Goal: Task Accomplishment & Management: Manage account settings

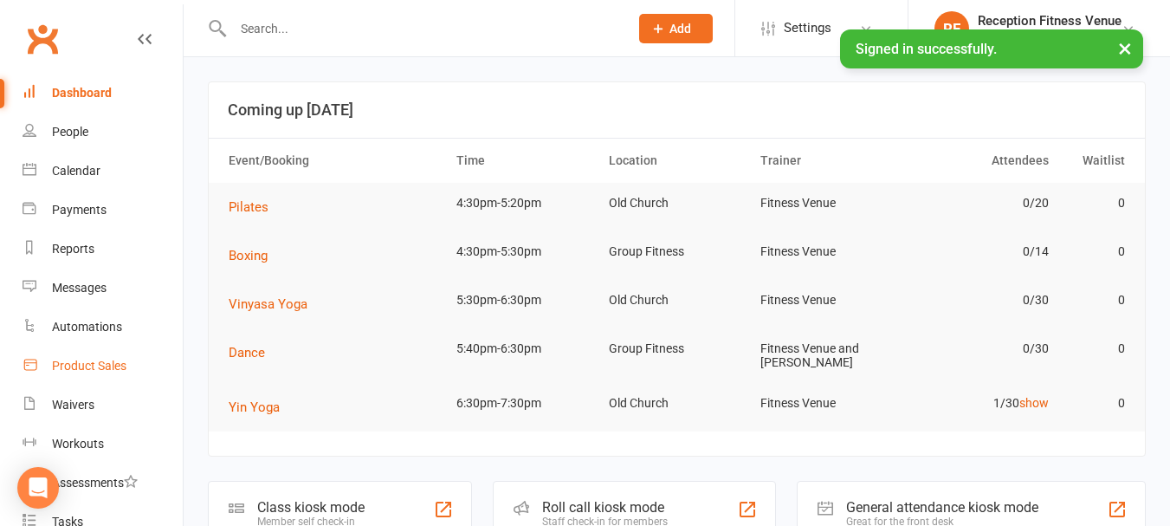
click at [82, 371] on div "Product Sales" at bounding box center [89, 366] width 74 height 14
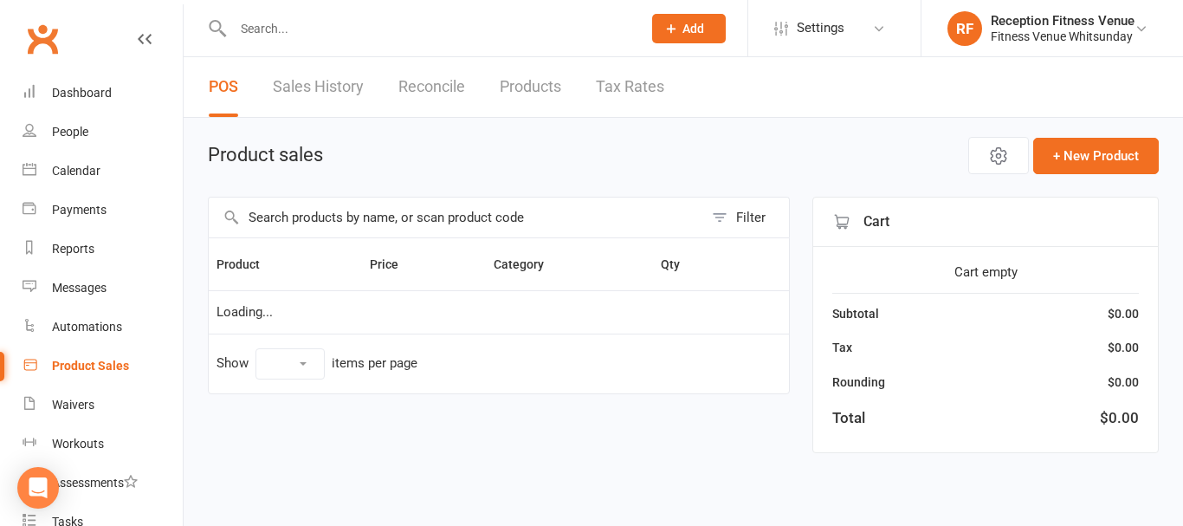
select select "100"
click at [352, 213] on input "text" at bounding box center [456, 217] width 495 height 40
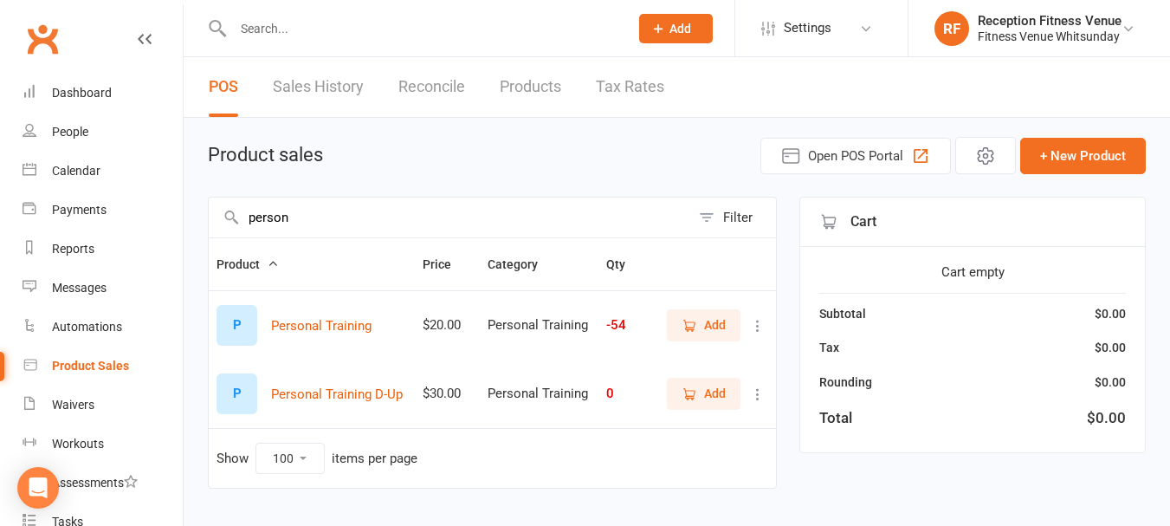
type input "person"
click at [729, 334] on button "Add" at bounding box center [704, 324] width 74 height 31
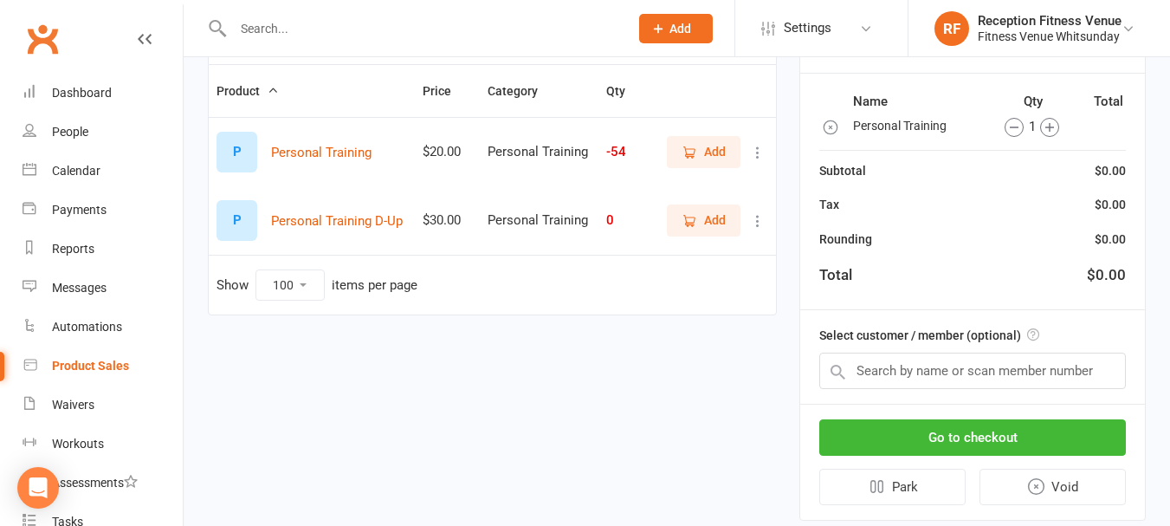
scroll to position [217, 0]
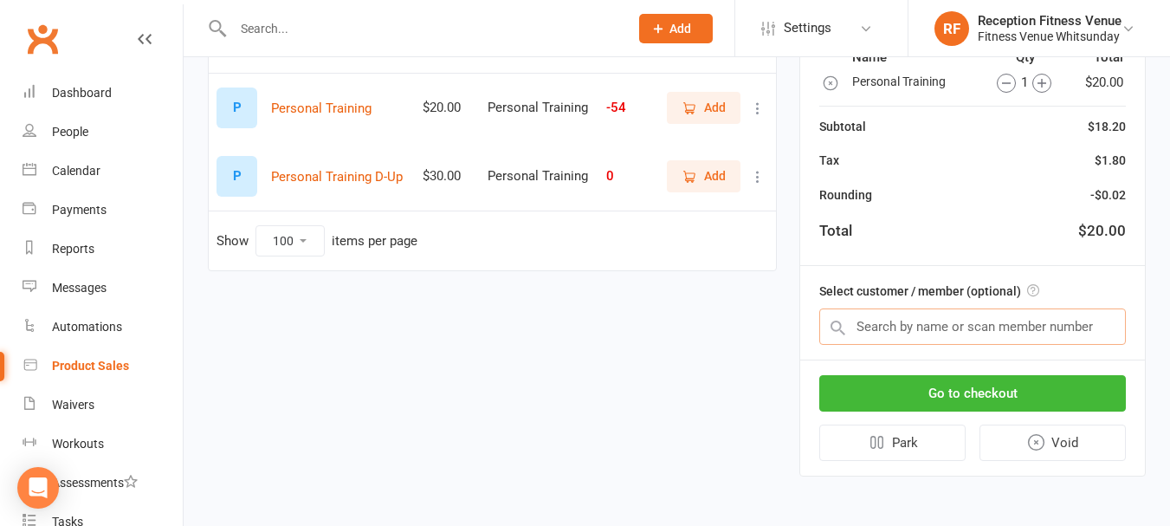
click at [942, 328] on input "text" at bounding box center [972, 326] width 307 height 36
click at [339, 10] on div at bounding box center [412, 28] width 409 height 56
click at [313, 29] on input "text" at bounding box center [422, 28] width 389 height 24
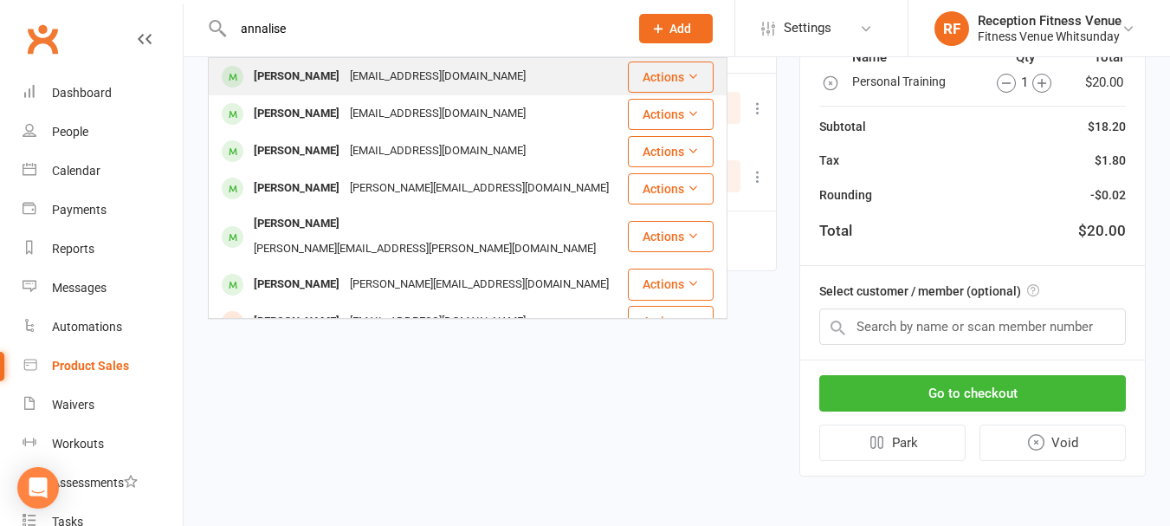
type input "annalise"
click at [312, 80] on div "Annalise Feller" at bounding box center [297, 76] width 96 height 25
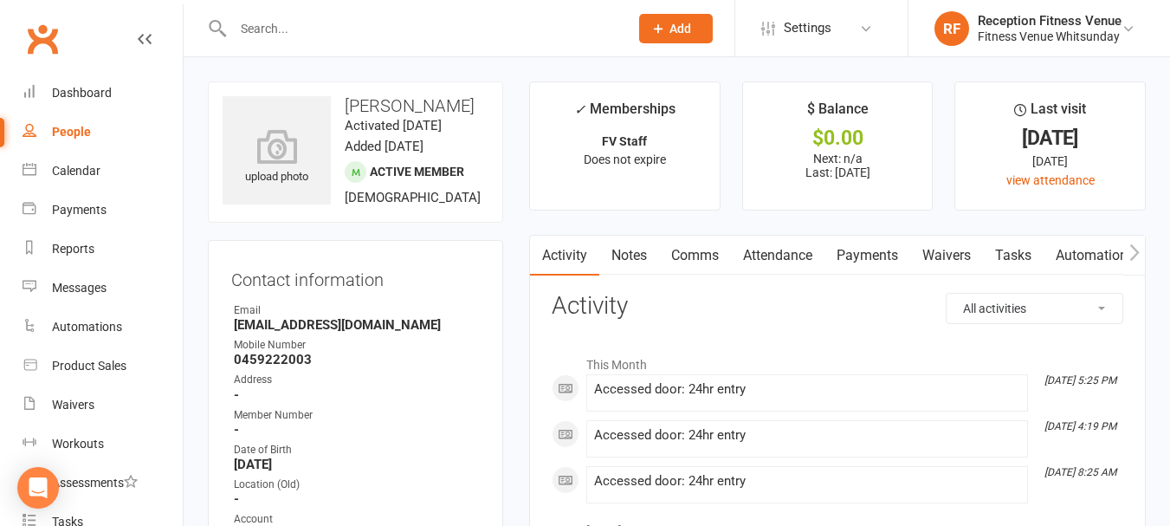
click at [889, 256] on link "Payments" at bounding box center [867, 256] width 86 height 40
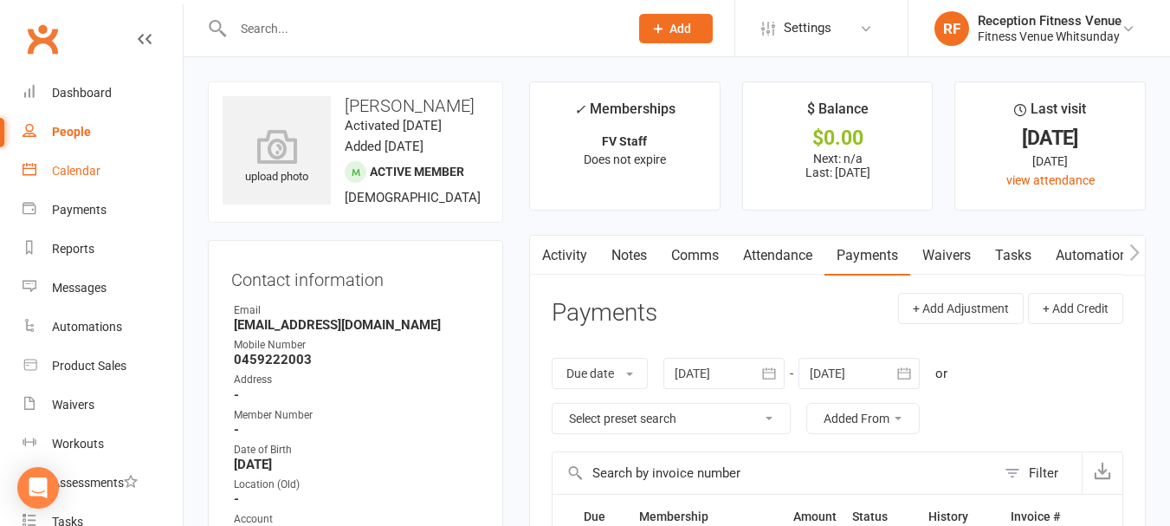
click at [61, 171] on div "Calendar" at bounding box center [76, 171] width 48 height 14
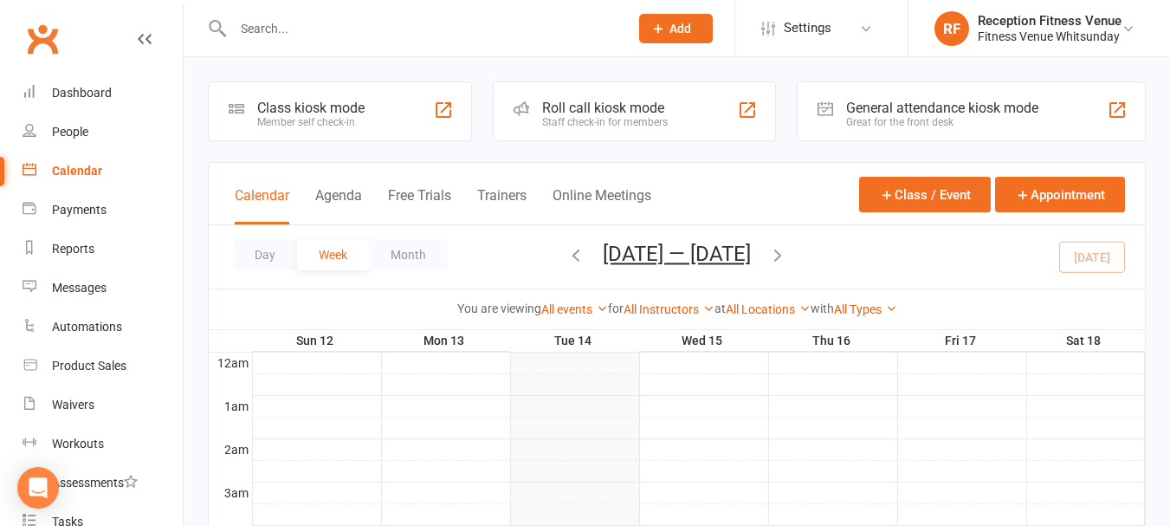
click at [902, 106] on div "General attendance kiosk mode" at bounding box center [942, 108] width 192 height 16
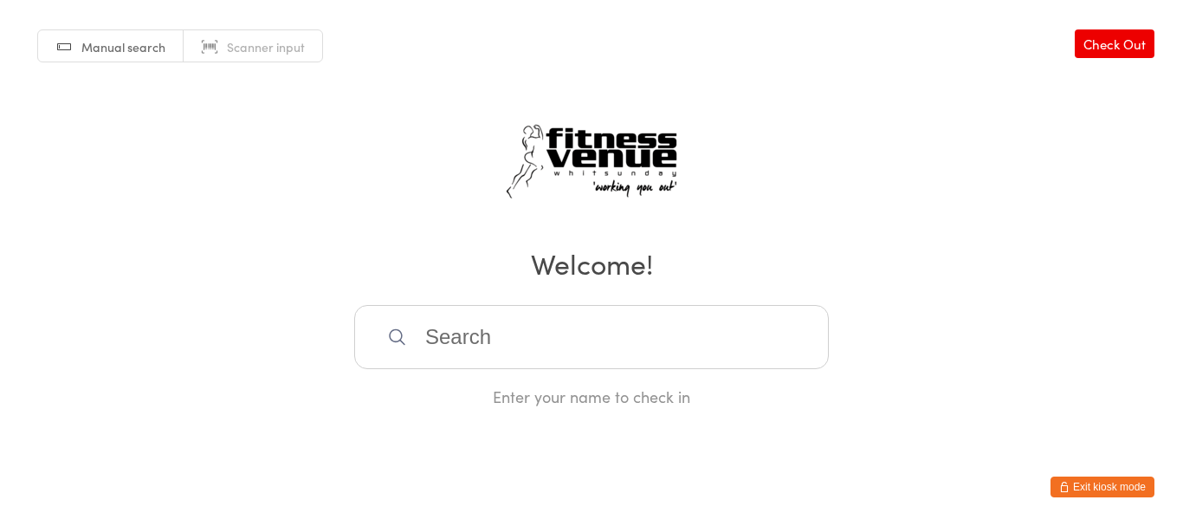
click at [213, 58] on link "Scanner input" at bounding box center [253, 46] width 139 height 33
click at [1081, 488] on button "Exit kiosk mode" at bounding box center [1102, 486] width 104 height 21
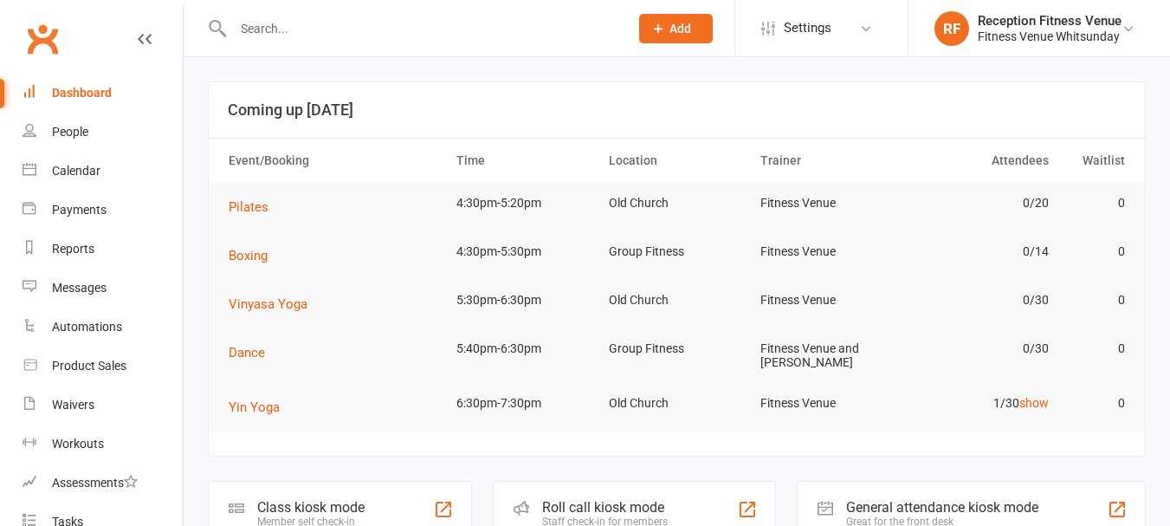
click at [295, 35] on input "text" at bounding box center [422, 28] width 389 height 24
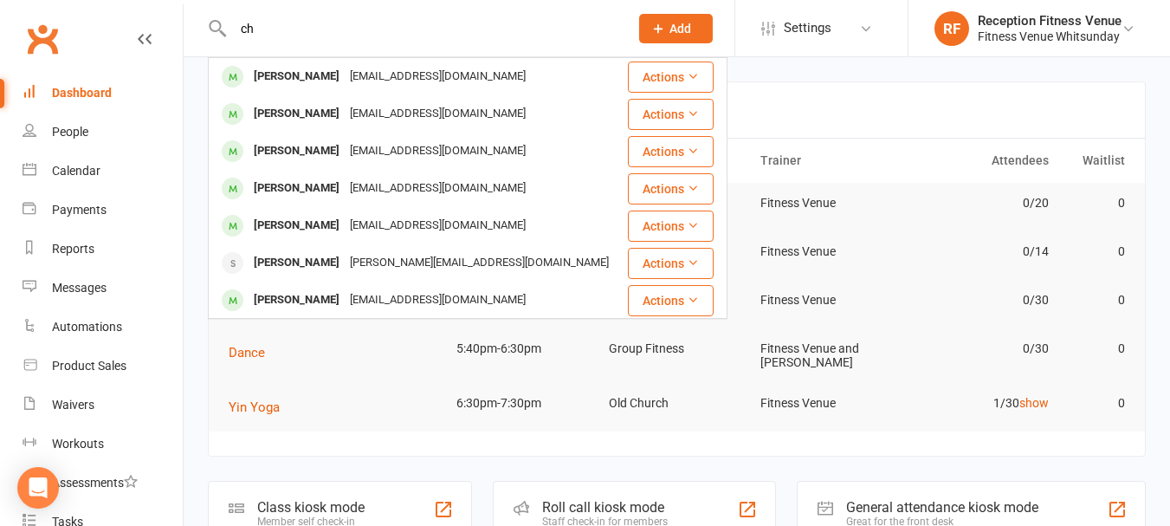
type input "c"
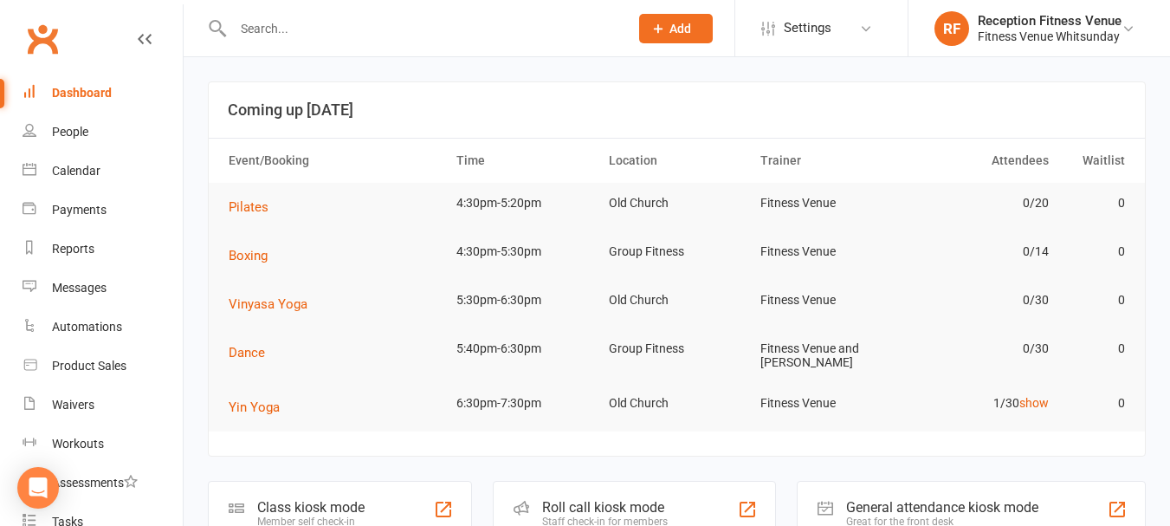
click at [280, 23] on input "text" at bounding box center [422, 28] width 389 height 24
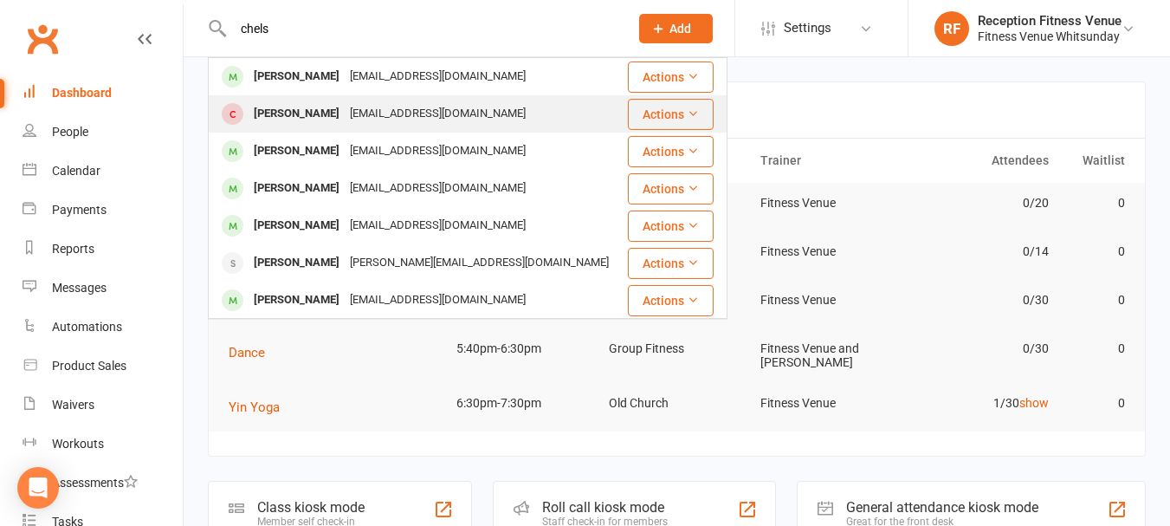
type input "chels"
click at [307, 120] on div "Chelsea Poidevin" at bounding box center [297, 113] width 96 height 25
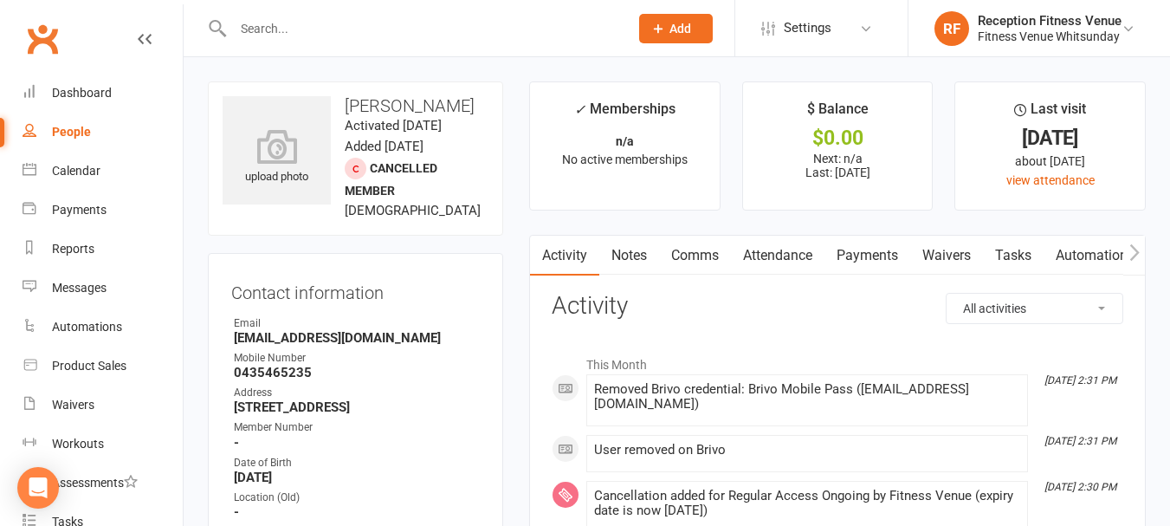
click at [861, 260] on link "Payments" at bounding box center [867, 256] width 86 height 40
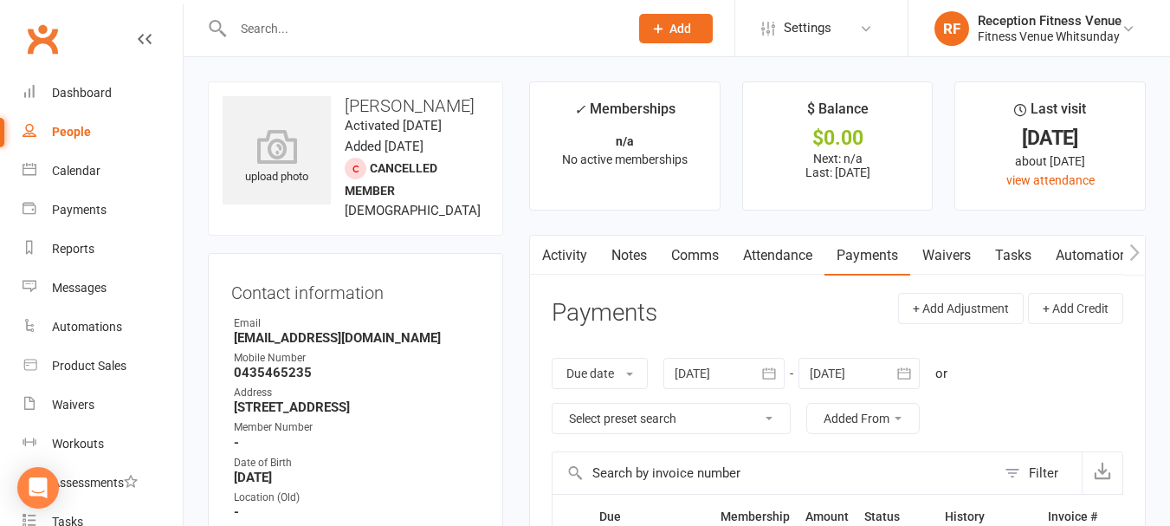
drag, startPoint x: 346, startPoint y: 106, endPoint x: 503, endPoint y: 108, distance: 156.8
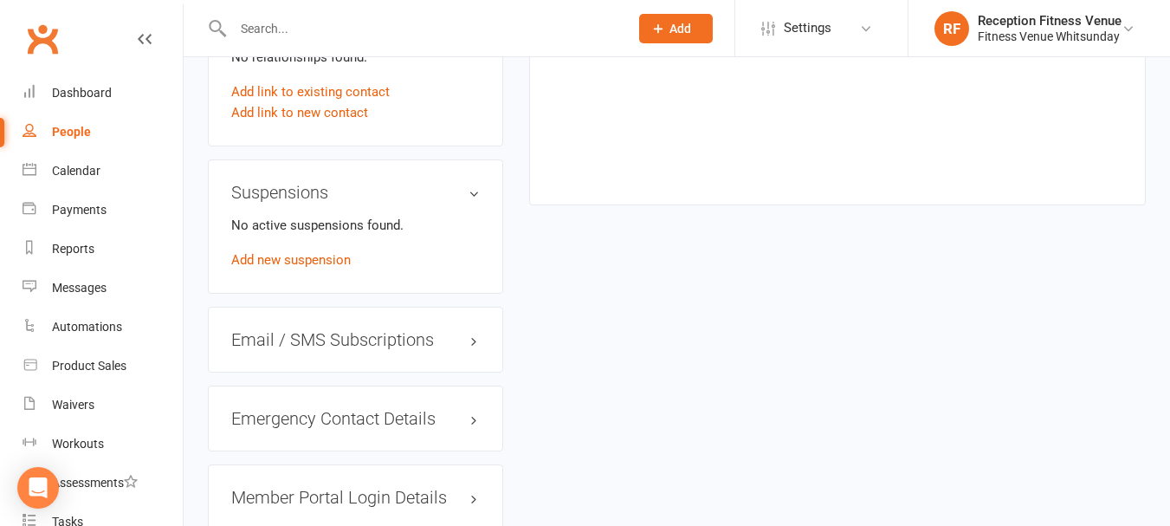
scroll to position [260, 0]
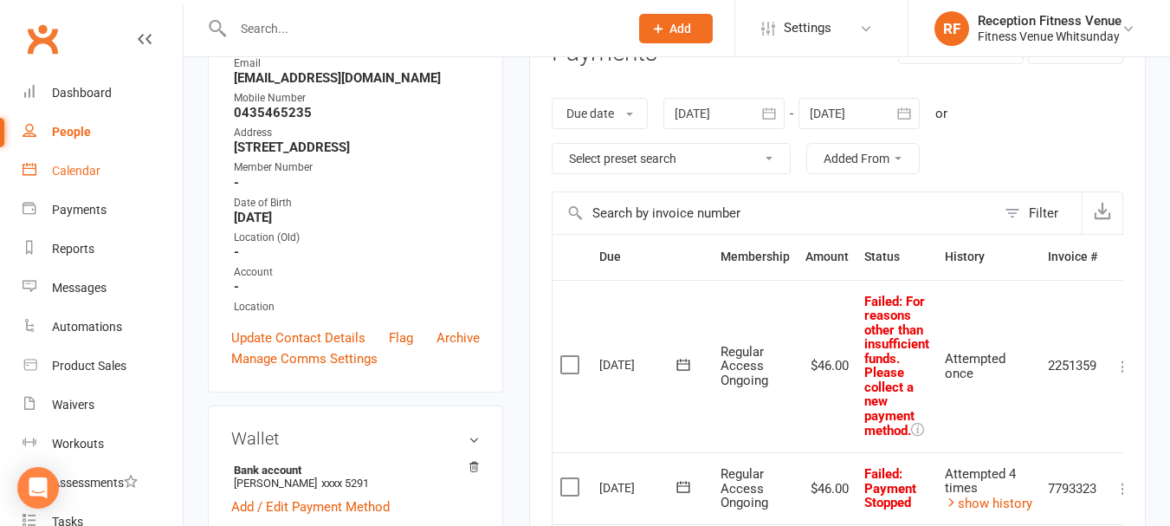
click at [77, 174] on div "Calendar" at bounding box center [76, 171] width 48 height 14
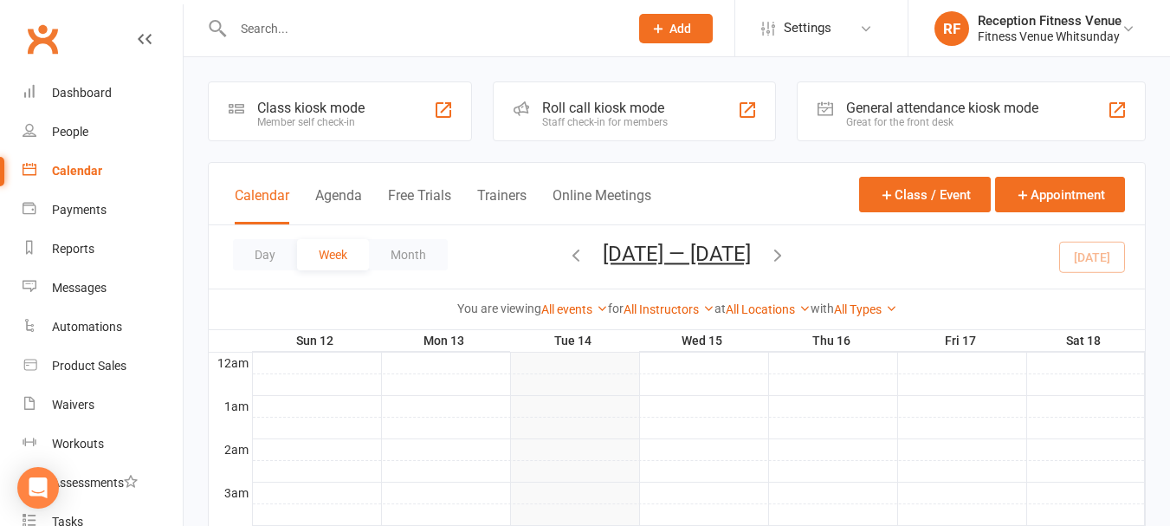
click at [940, 119] on div "Great for the front desk" at bounding box center [942, 122] width 192 height 12
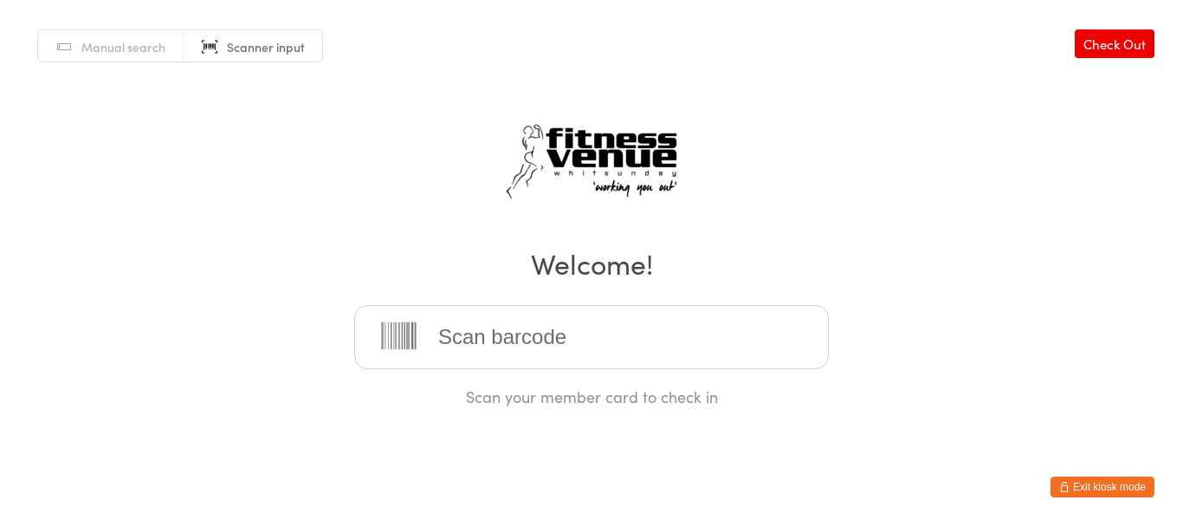
click at [491, 346] on input "search" at bounding box center [591, 337] width 475 height 64
click at [558, 341] on input "search" at bounding box center [591, 337] width 475 height 64
click at [1106, 481] on button "Exit kiosk mode" at bounding box center [1102, 486] width 104 height 21
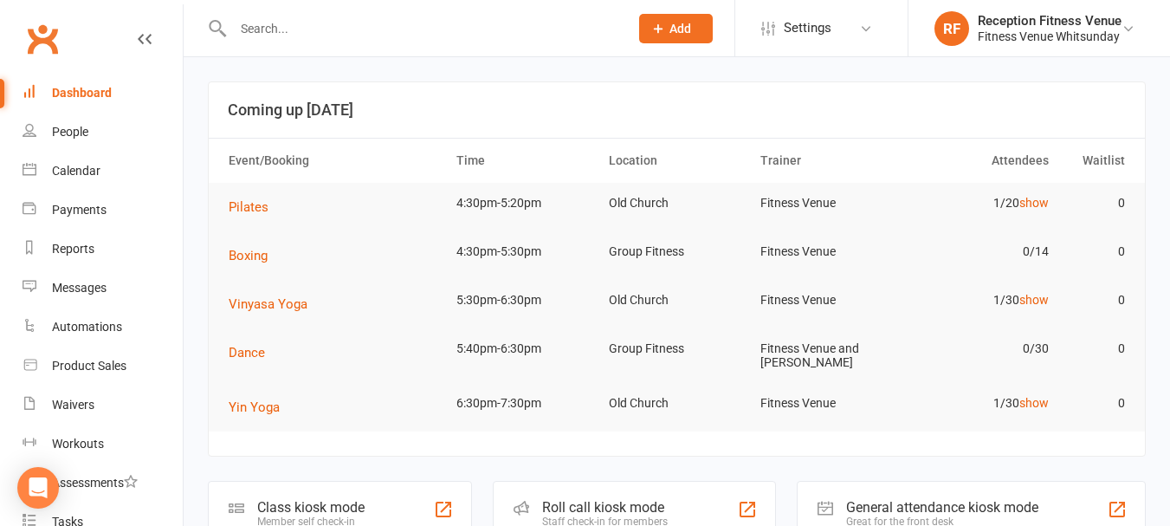
click at [346, 31] on input "text" at bounding box center [422, 28] width 389 height 24
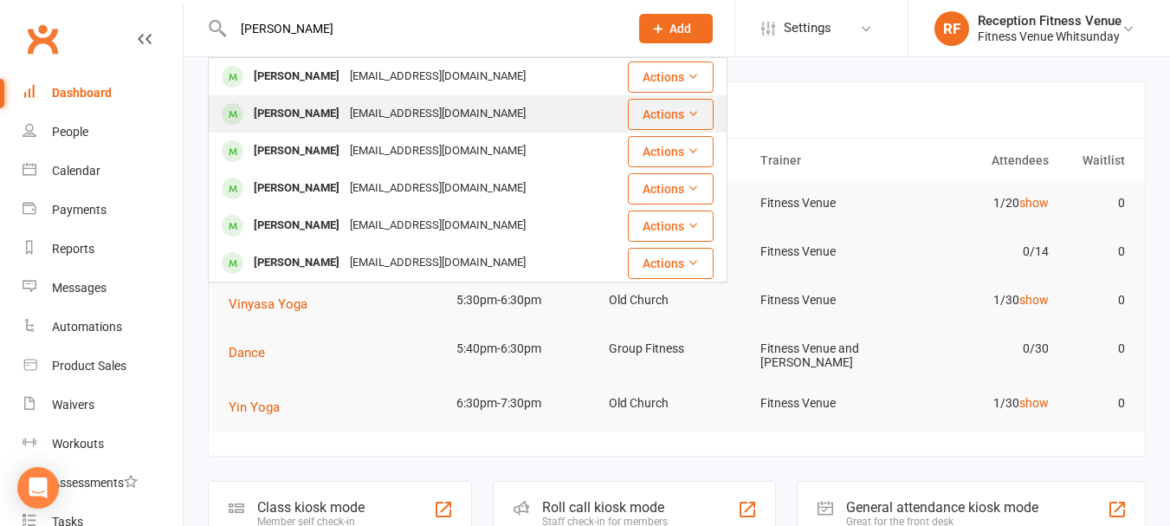
type input "lisa"
click at [345, 106] on div "lisas_here_88@hotmail.com" at bounding box center [438, 113] width 186 height 25
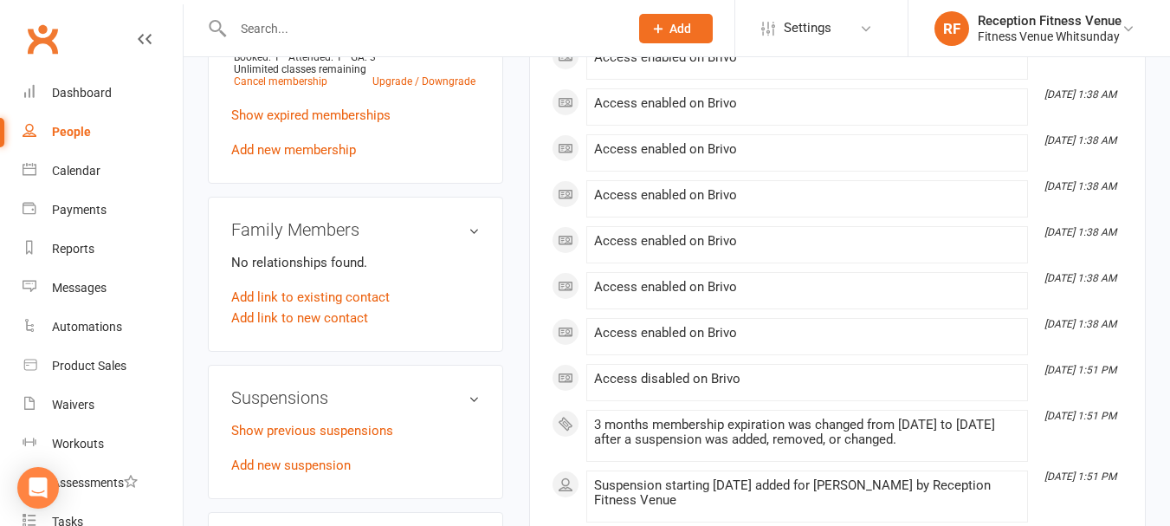
scroll to position [1126, 0]
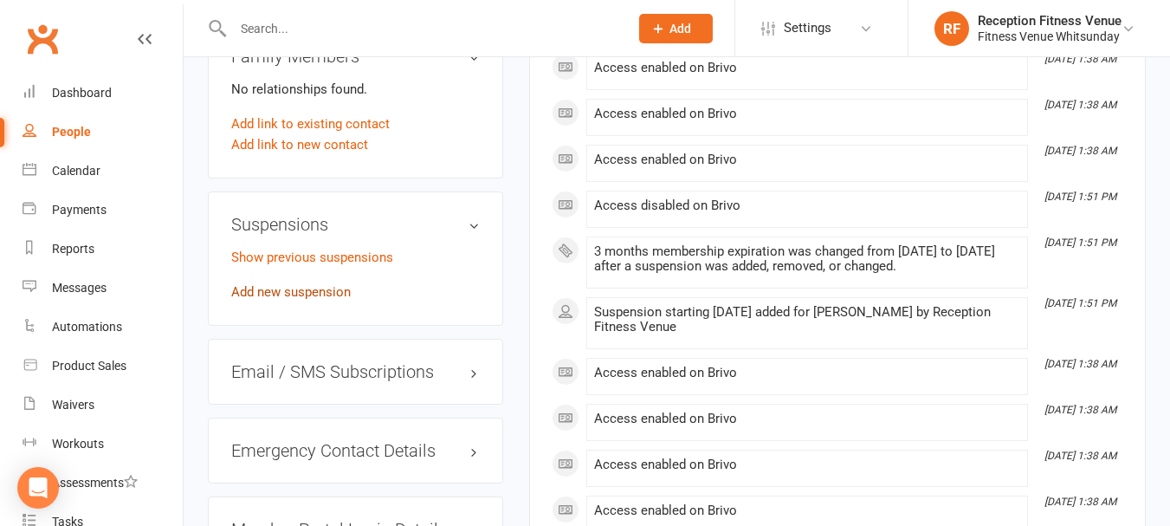
click at [299, 300] on link "Add new suspension" at bounding box center [291, 292] width 120 height 16
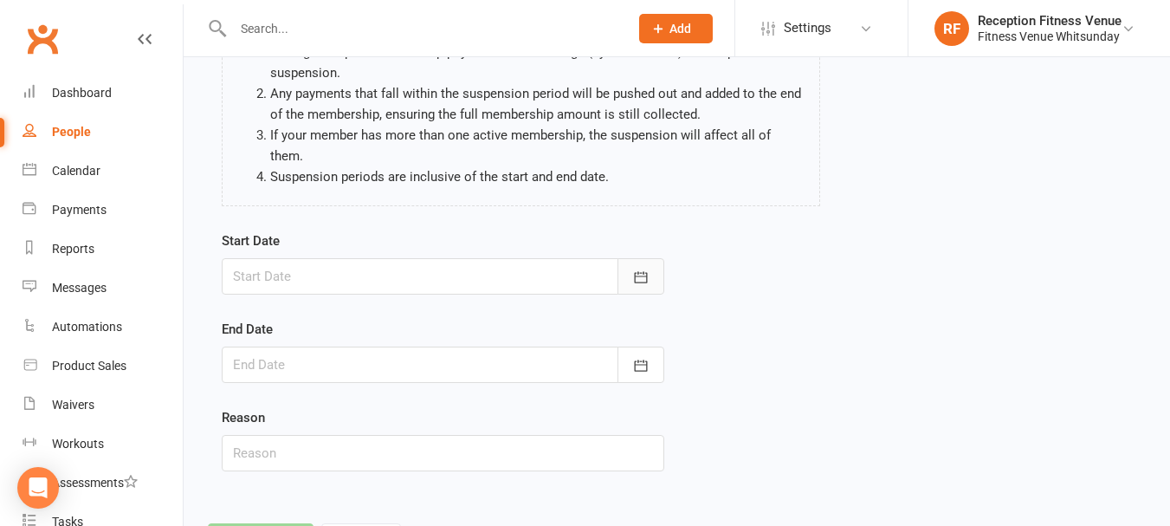
click at [632, 276] on icon "button" at bounding box center [640, 276] width 17 height 17
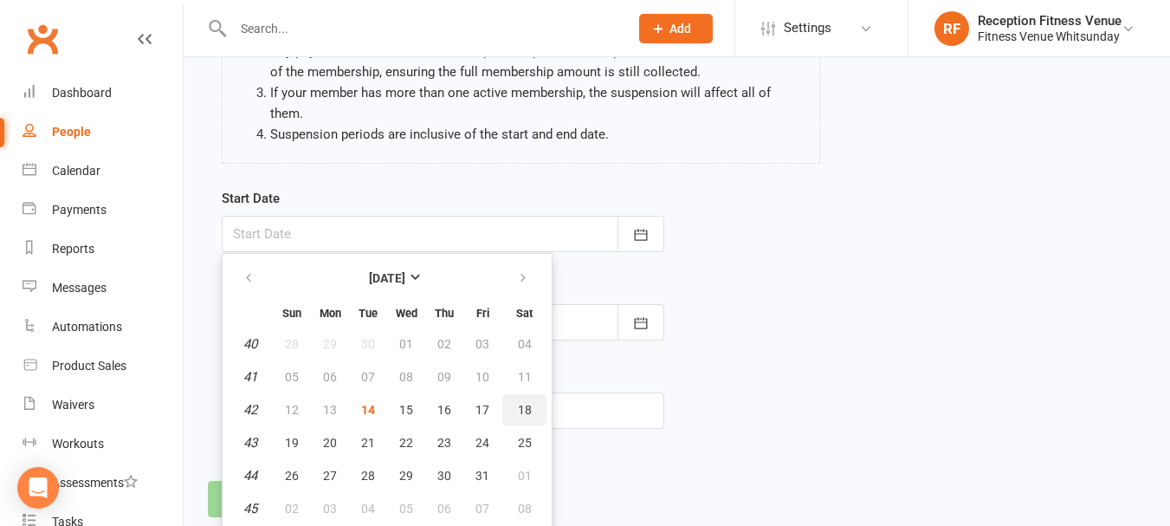
click at [527, 412] on span "18" at bounding box center [525, 410] width 14 height 14
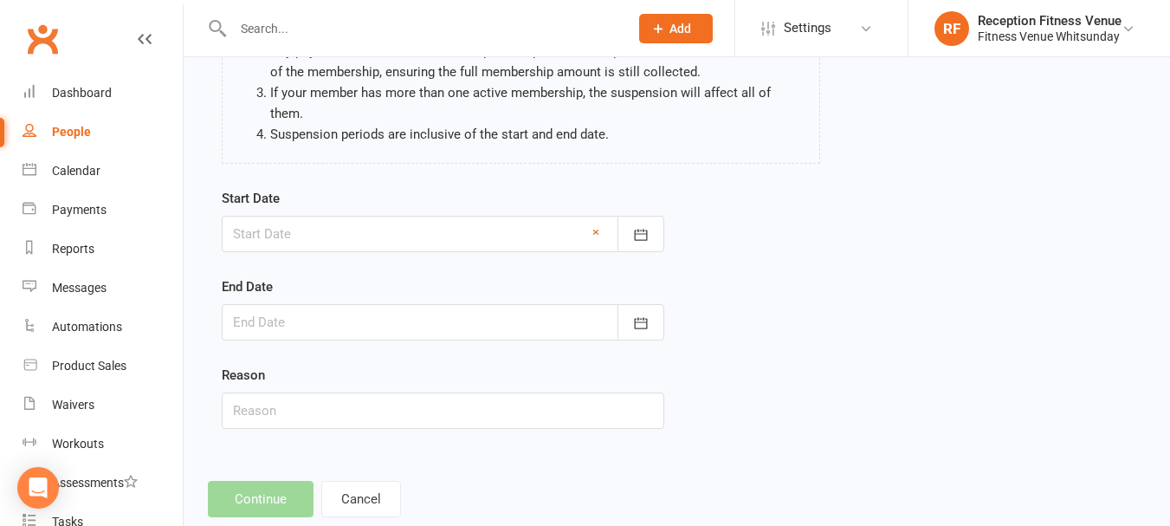
type input "18 Oct 2025"
click at [640, 318] on icon "button" at bounding box center [640, 322] width 17 height 17
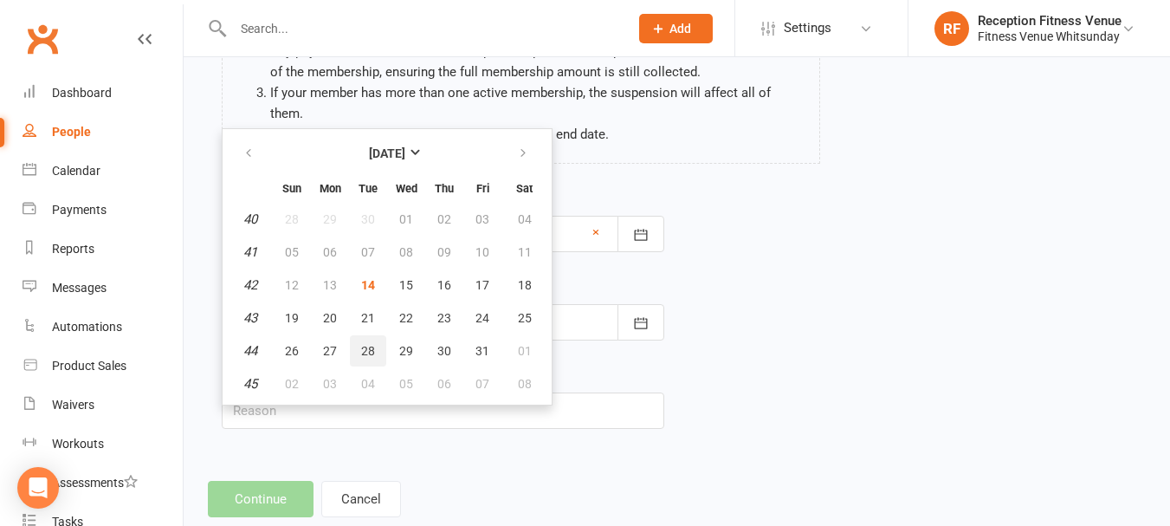
click at [370, 352] on span "28" at bounding box center [368, 351] width 14 height 14
type input "[DATE]"
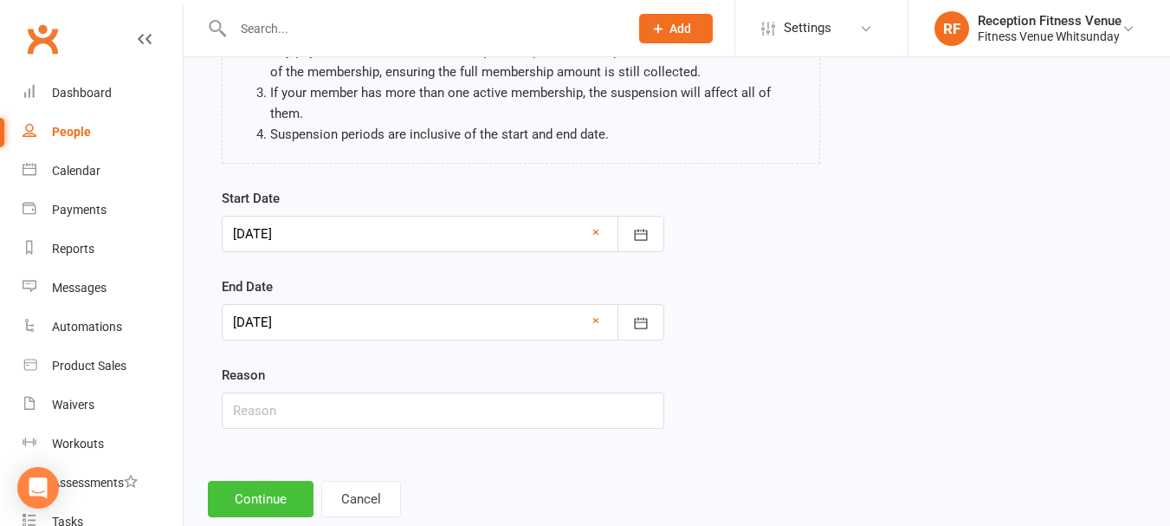
click at [262, 502] on button "Continue" at bounding box center [261, 499] width 106 height 36
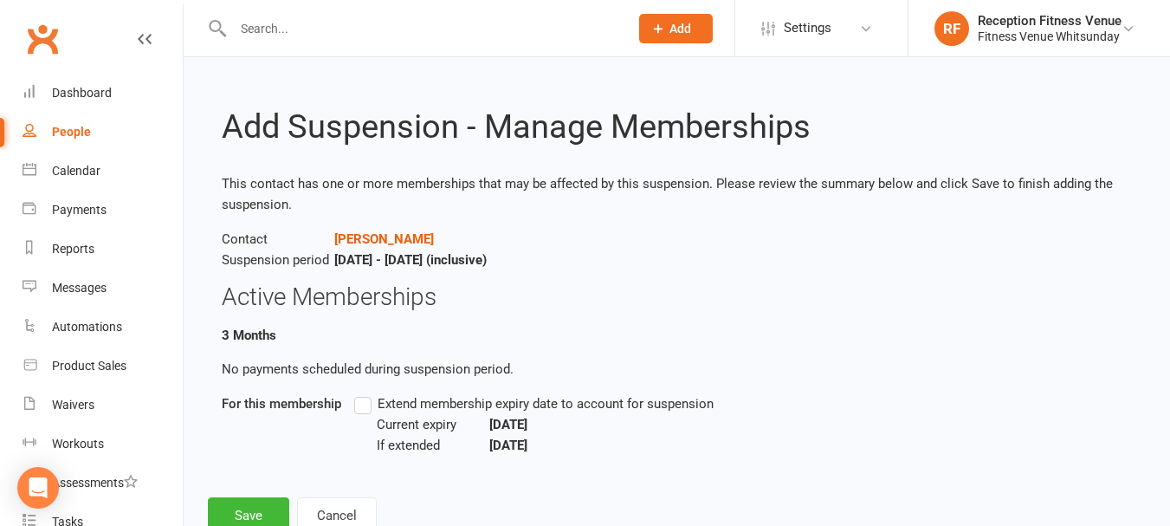
click at [370, 401] on label "Extend membership expiry date to account for suspension" at bounding box center [533, 403] width 359 height 21
click at [365, 393] on input "Extend membership expiry date to account for suspension" at bounding box center [359, 393] width 11 height 0
click at [249, 508] on button "Save" at bounding box center [248, 515] width 81 height 36
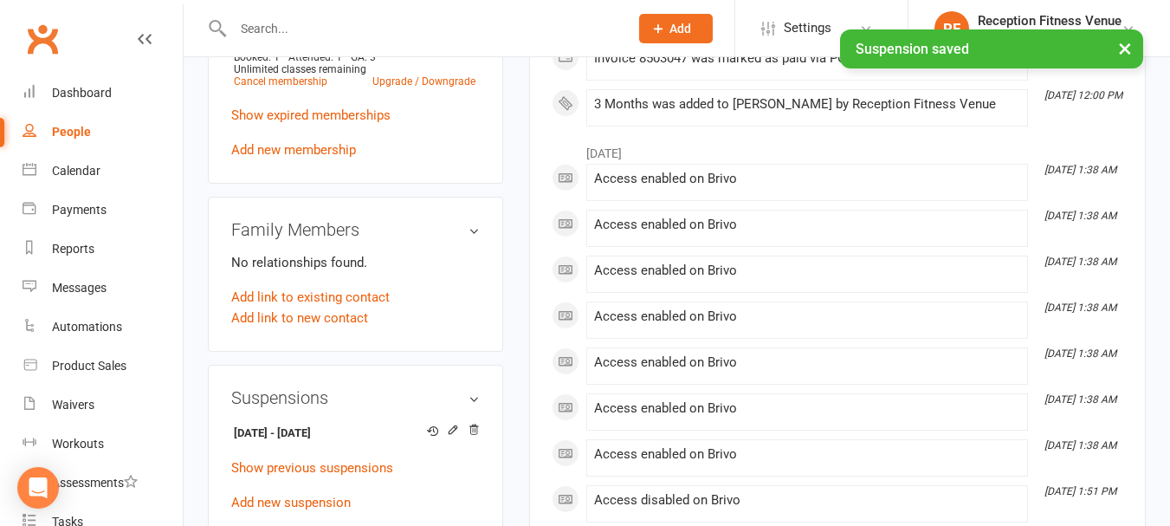
scroll to position [1039, 0]
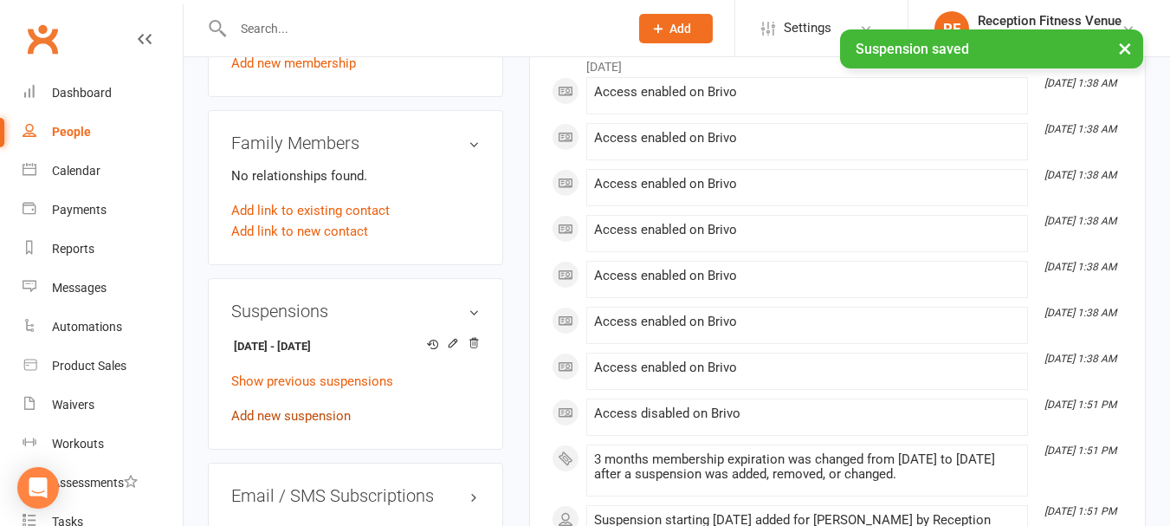
click at [286, 423] on link "Add new suspension" at bounding box center [291, 416] width 120 height 16
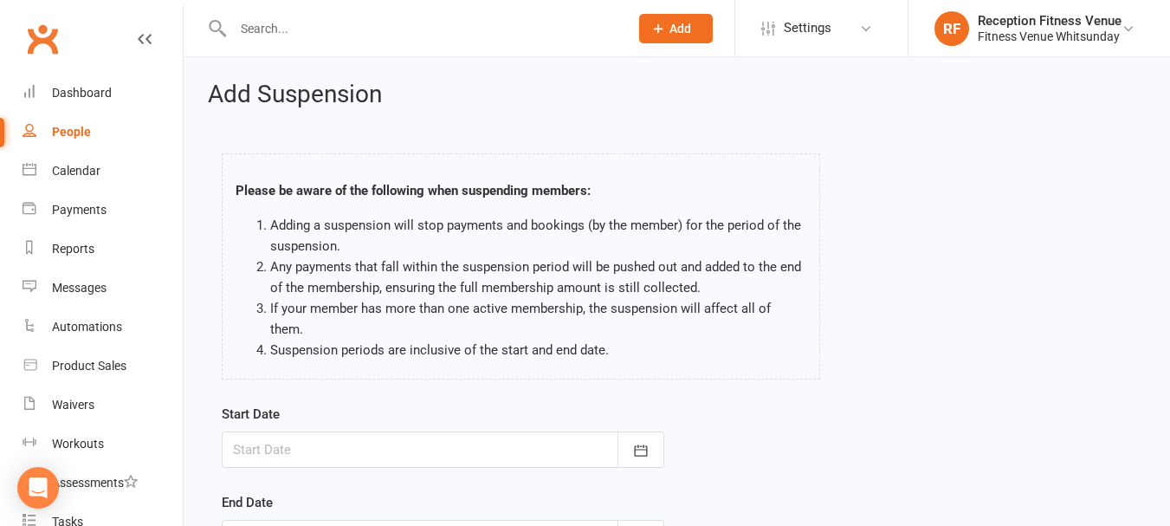
scroll to position [256, 0]
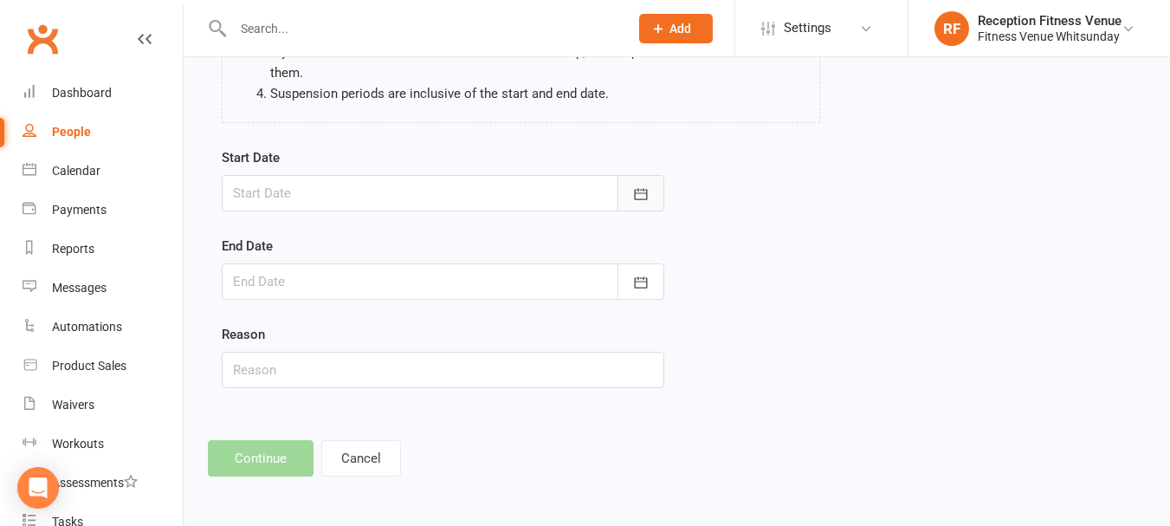
click at [653, 199] on button "button" at bounding box center [640, 193] width 47 height 36
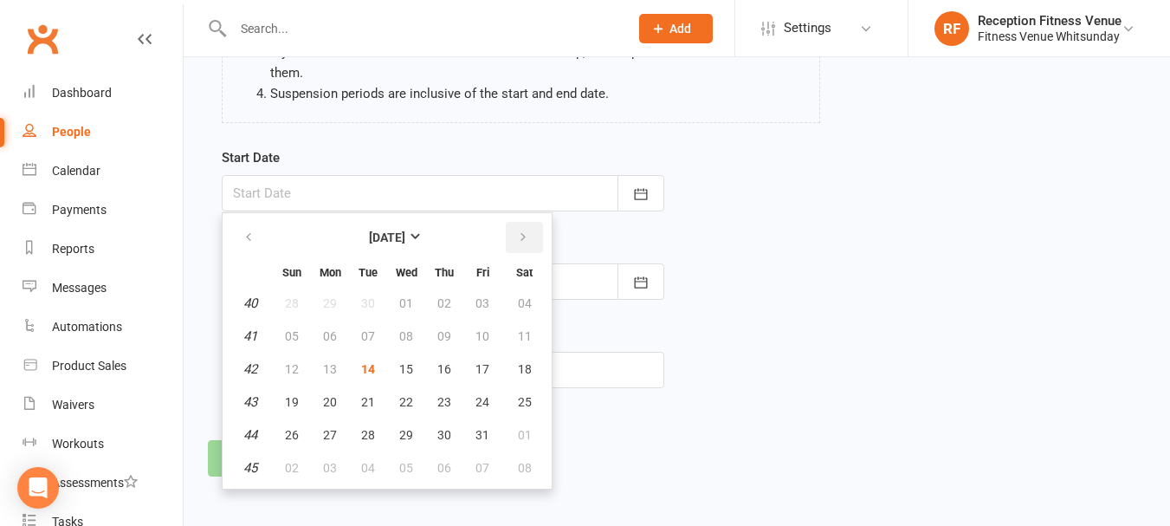
click at [525, 233] on icon "button" at bounding box center [523, 237] width 12 height 14
click at [477, 336] on span "07" at bounding box center [482, 336] width 14 height 14
type input "07 Nov 2025"
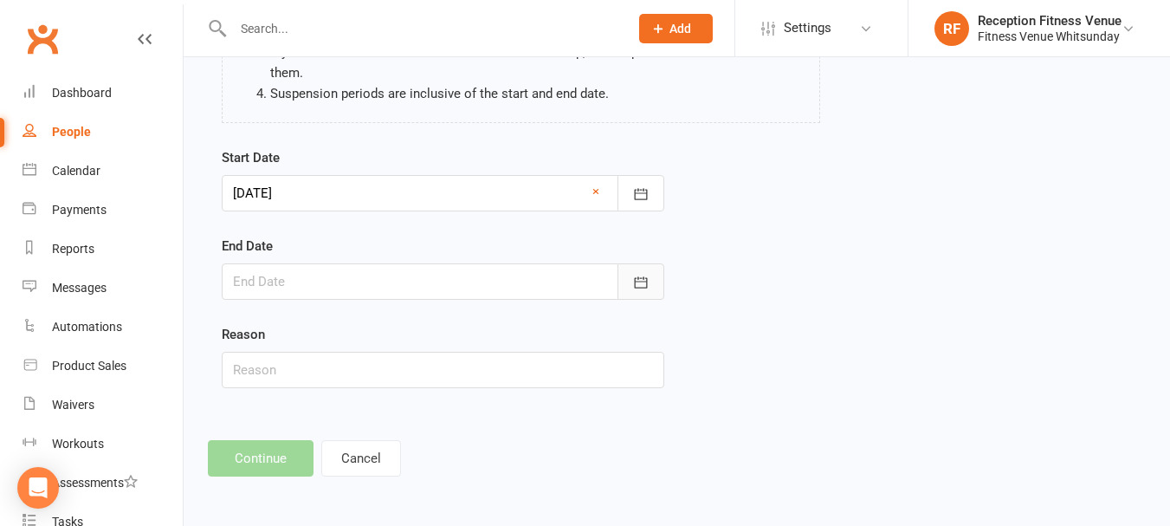
click at [642, 280] on icon "button" at bounding box center [640, 282] width 17 height 17
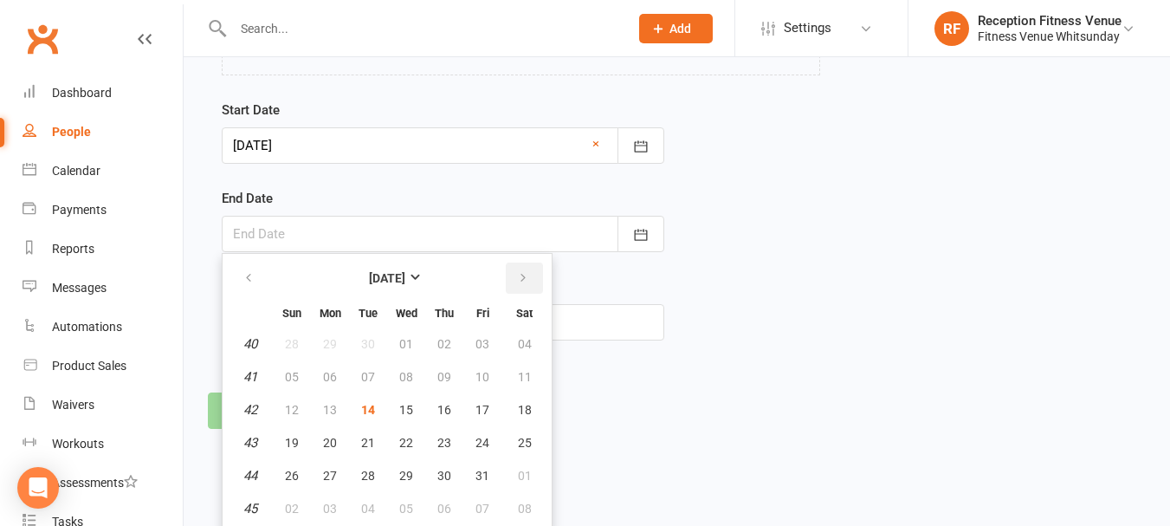
click at [521, 287] on button "button" at bounding box center [524, 277] width 37 height 31
click at [369, 403] on span "11" at bounding box center [368, 410] width 14 height 14
type input "[DATE]"
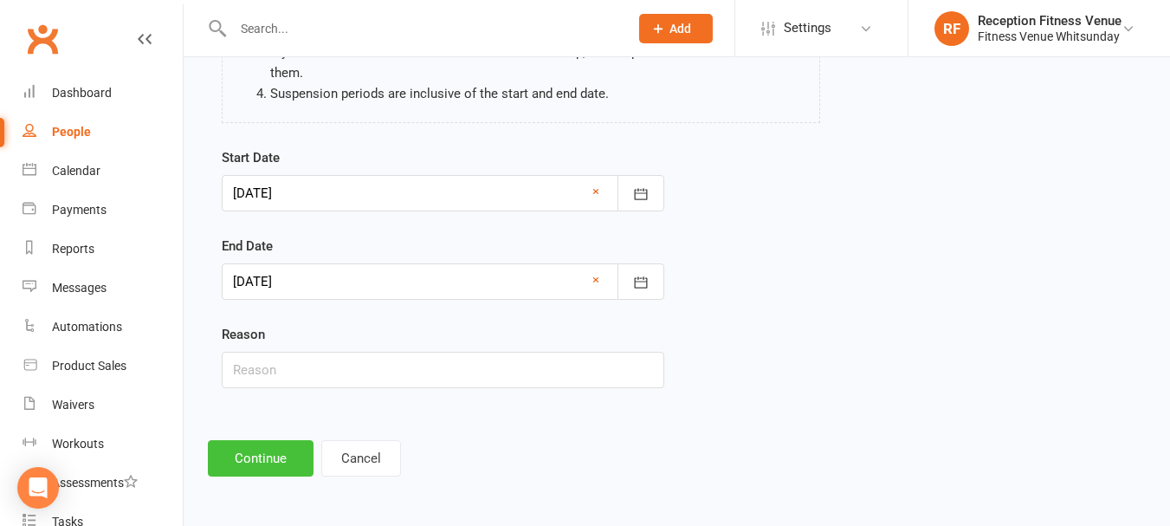
scroll to position [256, 0]
click at [247, 456] on button "Continue" at bounding box center [261, 458] width 106 height 36
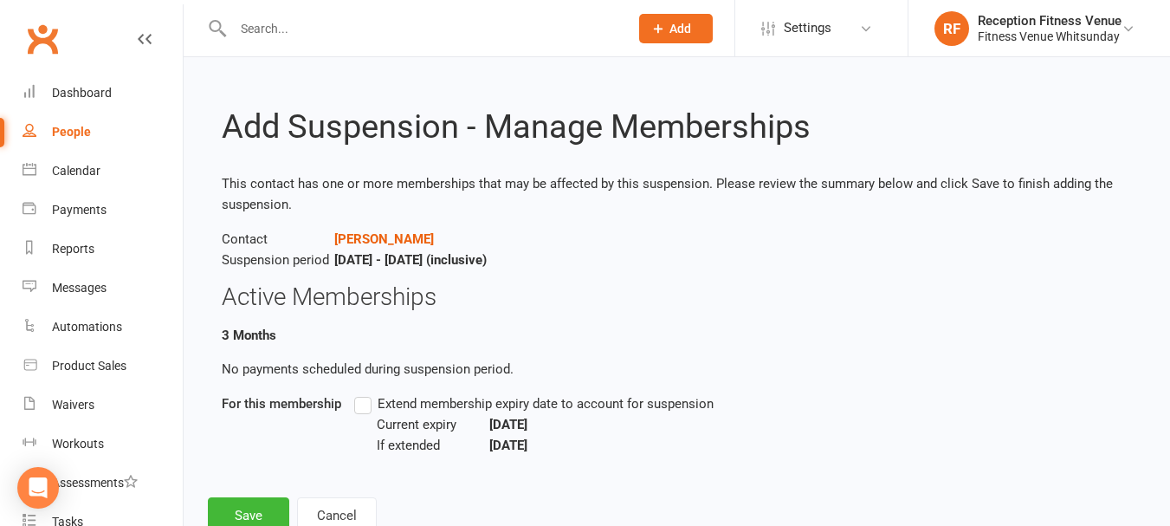
click at [366, 405] on label "Extend membership expiry date to account for suspension" at bounding box center [533, 403] width 359 height 21
click at [365, 393] on input "Extend membership expiry date to account for suspension" at bounding box center [359, 393] width 11 height 0
click at [243, 509] on button "Save" at bounding box center [248, 515] width 81 height 36
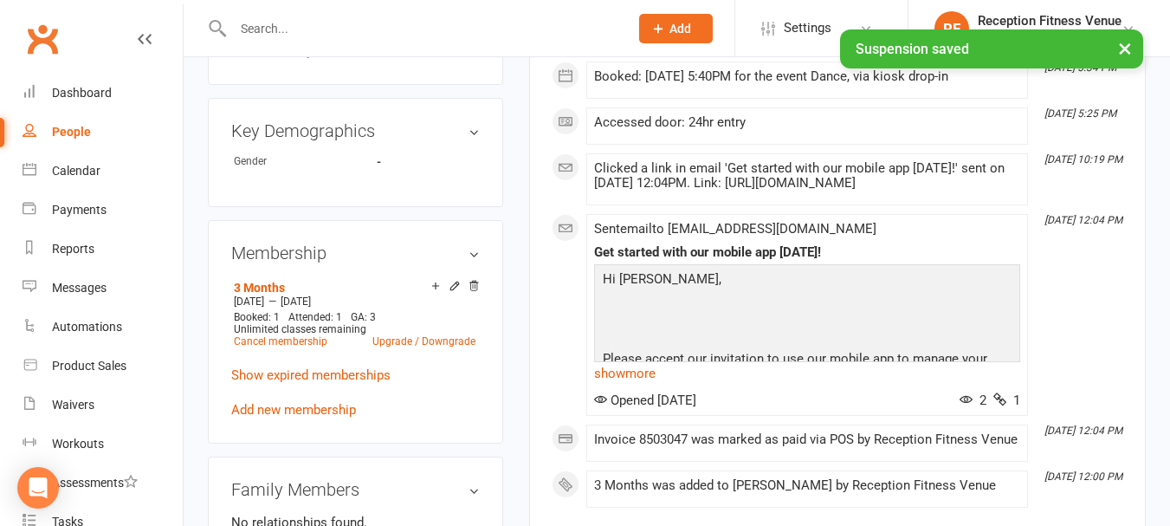
scroll to position [1126, 0]
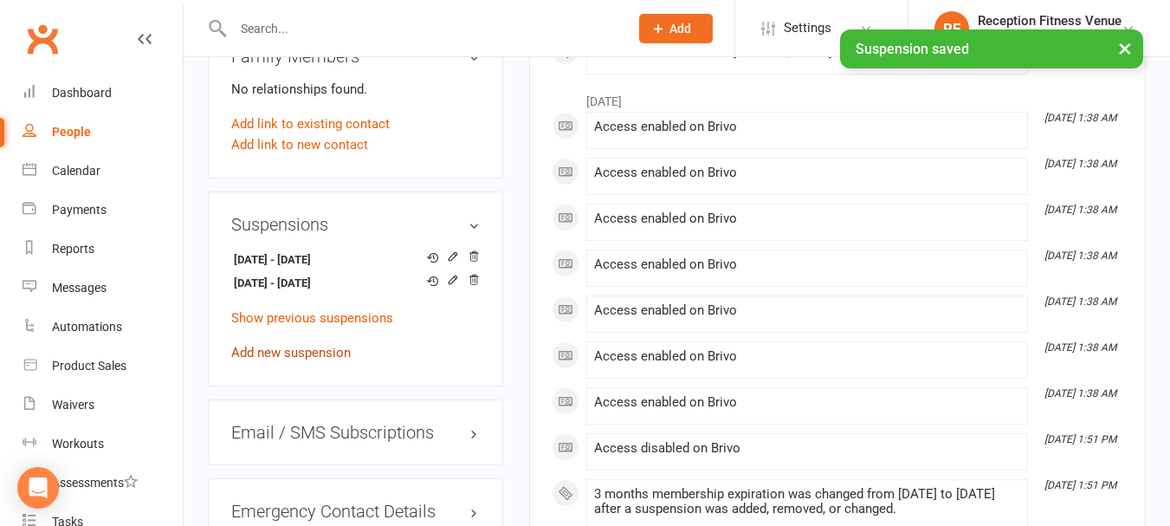
click at [320, 360] on link "Add new suspension" at bounding box center [291, 353] width 120 height 16
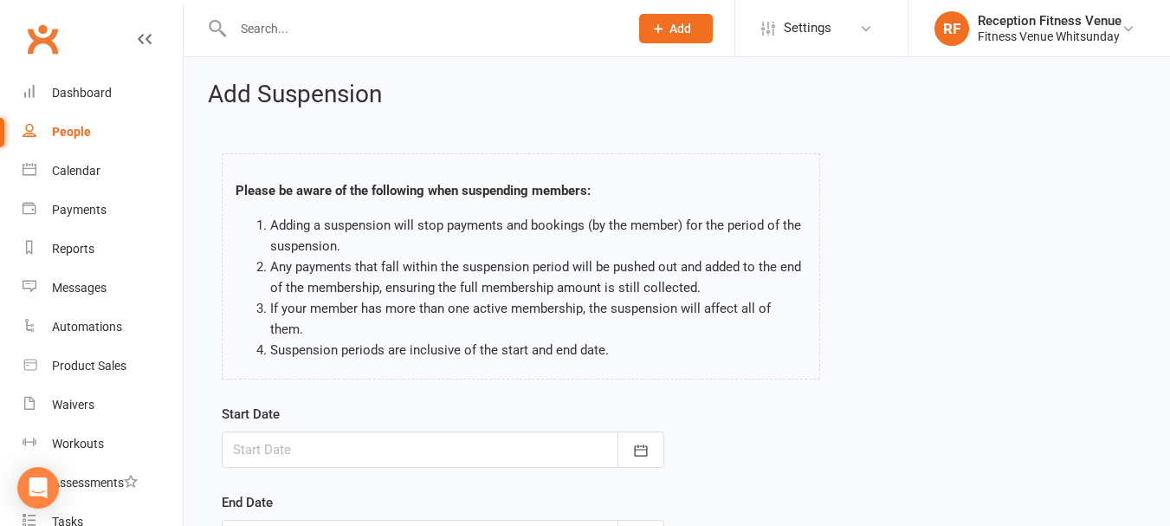
scroll to position [256, 0]
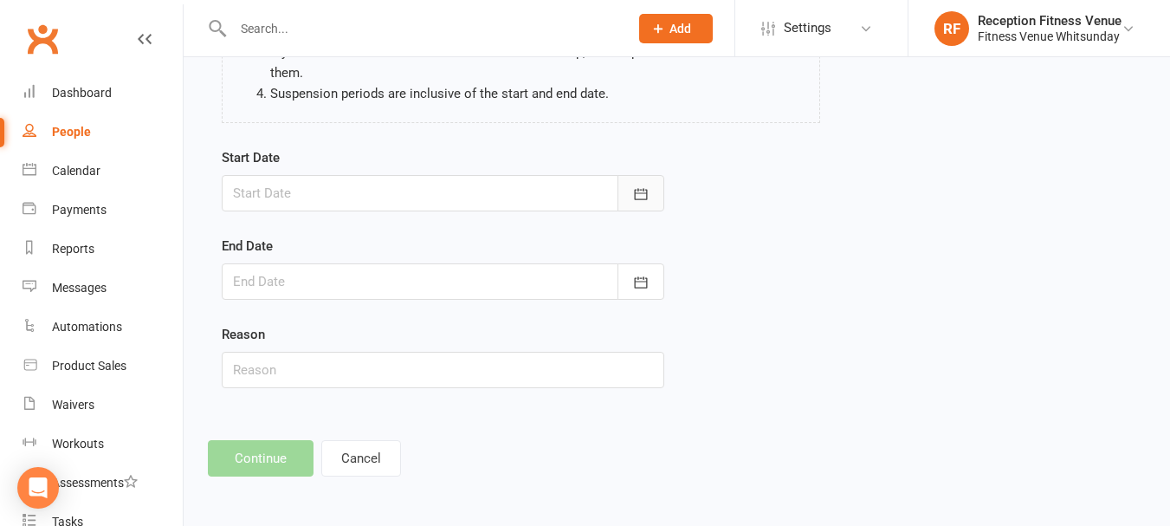
click at [649, 189] on icon "button" at bounding box center [640, 193] width 17 height 17
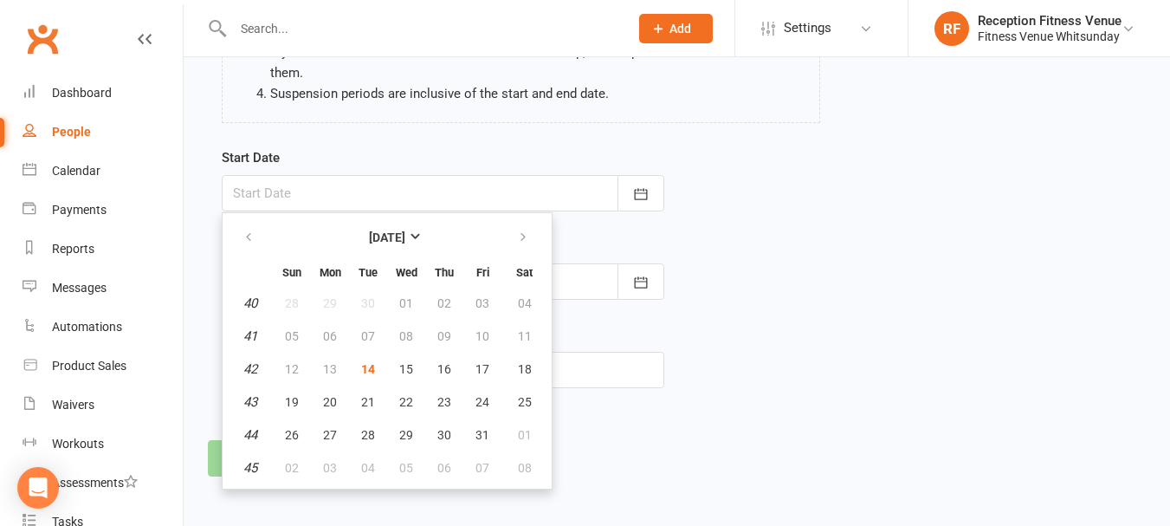
click at [514, 255] on th at bounding box center [524, 237] width 44 height 38
click at [524, 237] on icon "button" at bounding box center [523, 237] width 12 height 14
click at [475, 304] on button "05" at bounding box center [482, 303] width 36 height 31
type input "05 Dec 2025"
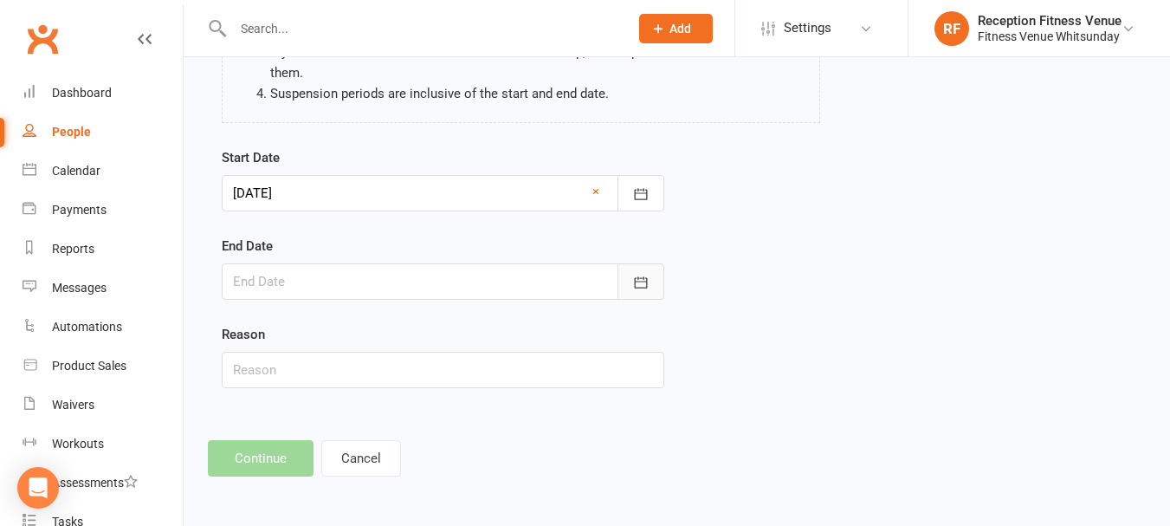
click at [636, 287] on icon "button" at bounding box center [640, 282] width 17 height 17
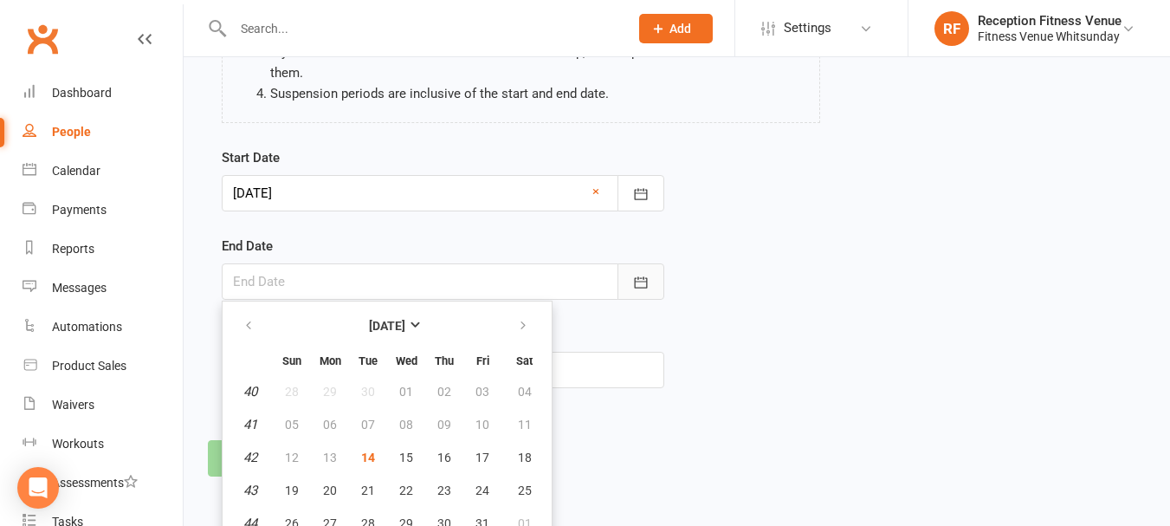
scroll to position [304, 0]
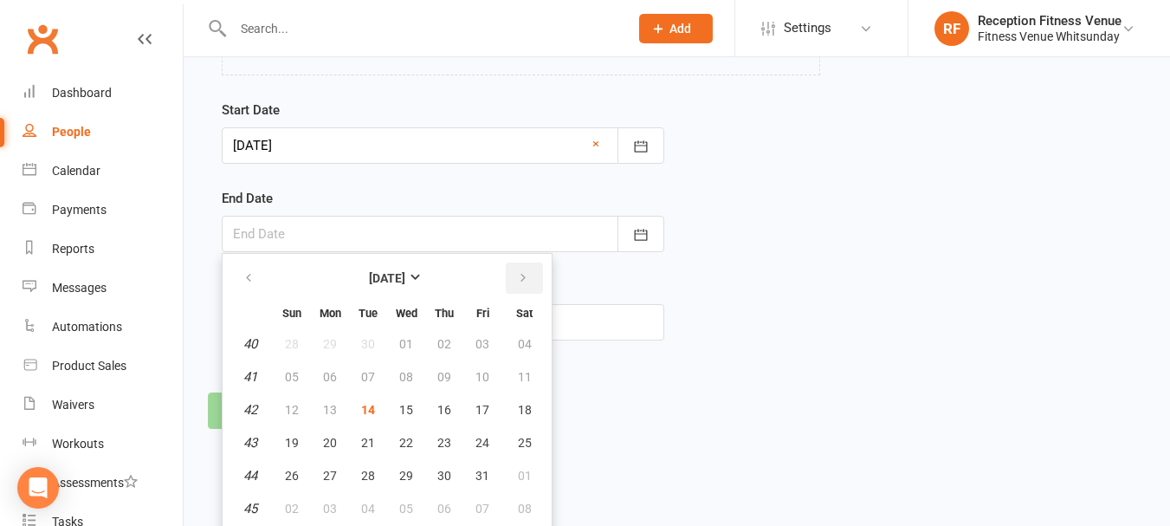
click at [530, 281] on button "button" at bounding box center [524, 277] width 37 height 31
click at [378, 378] on button "09" at bounding box center [368, 376] width 36 height 31
type input "09 Dec 2025"
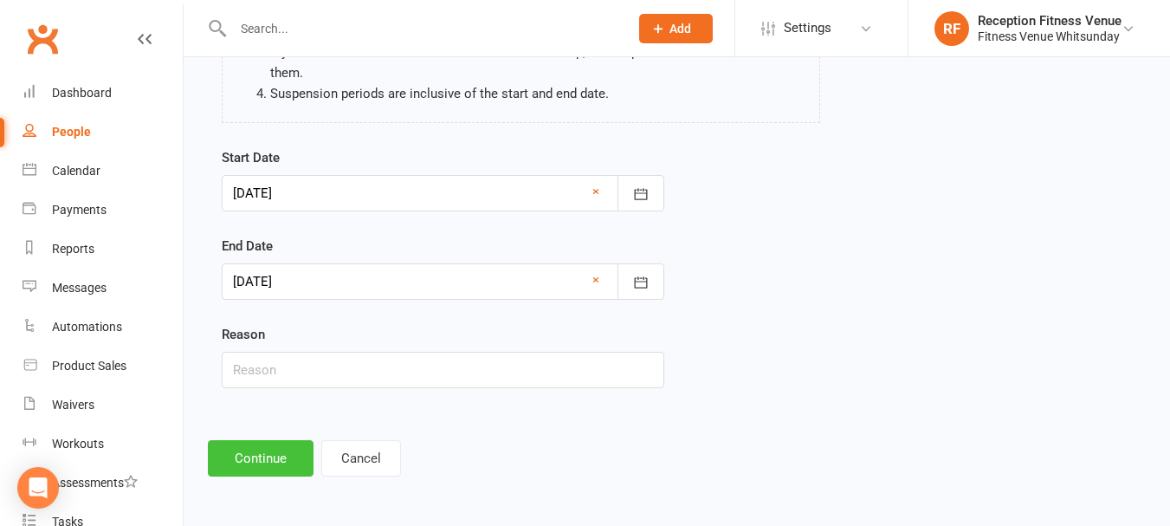
click at [266, 462] on button "Continue" at bounding box center [261, 458] width 106 height 36
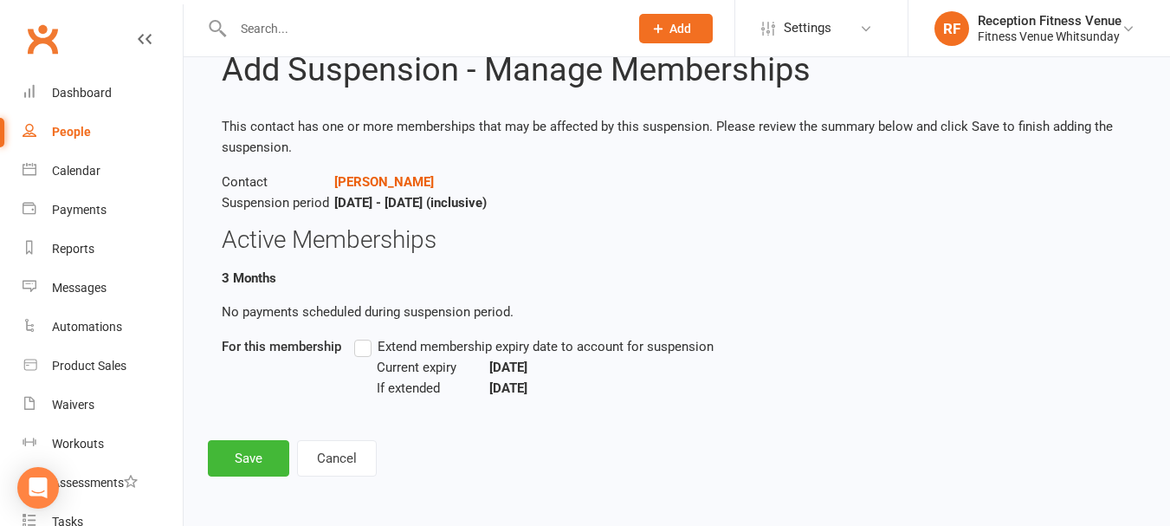
scroll to position [0, 0]
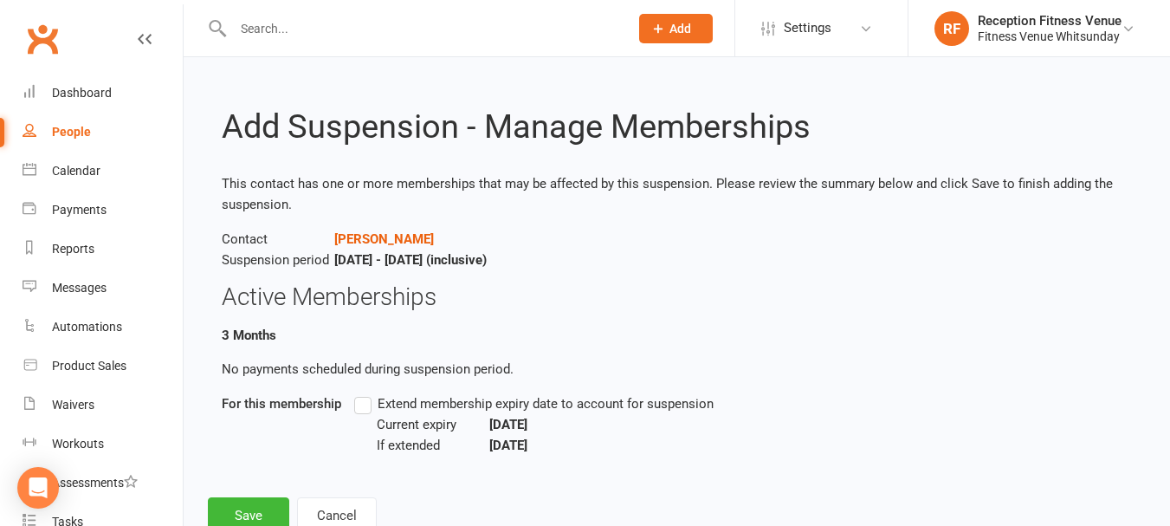
click at [356, 404] on label "Extend membership expiry date to account for suspension" at bounding box center [533, 403] width 359 height 21
click at [356, 393] on input "Extend membership expiry date to account for suspension" at bounding box center [359, 393] width 11 height 0
click at [251, 507] on button "Save" at bounding box center [248, 515] width 81 height 36
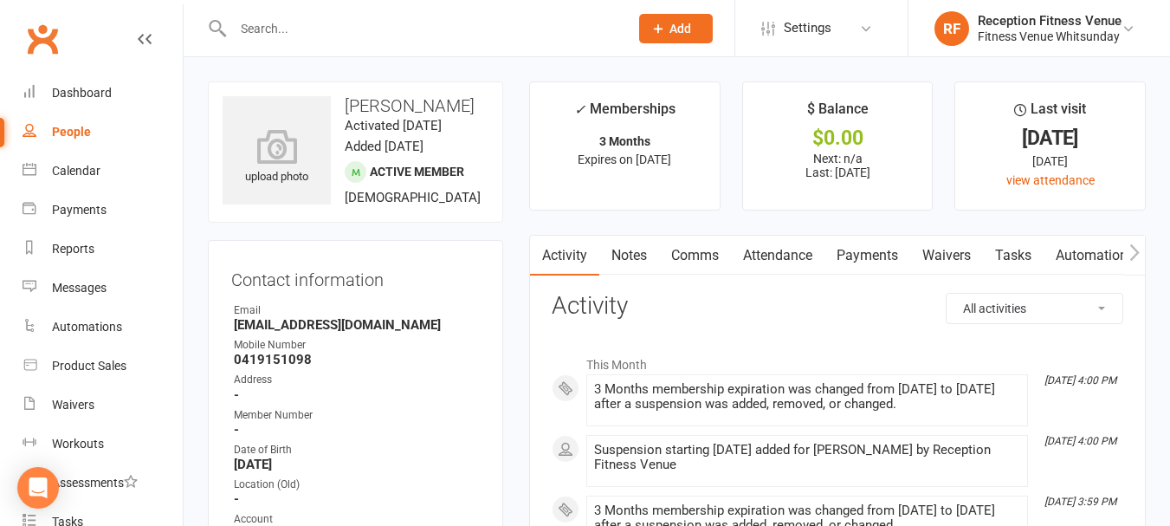
click at [333, 24] on input "text" at bounding box center [422, 28] width 389 height 24
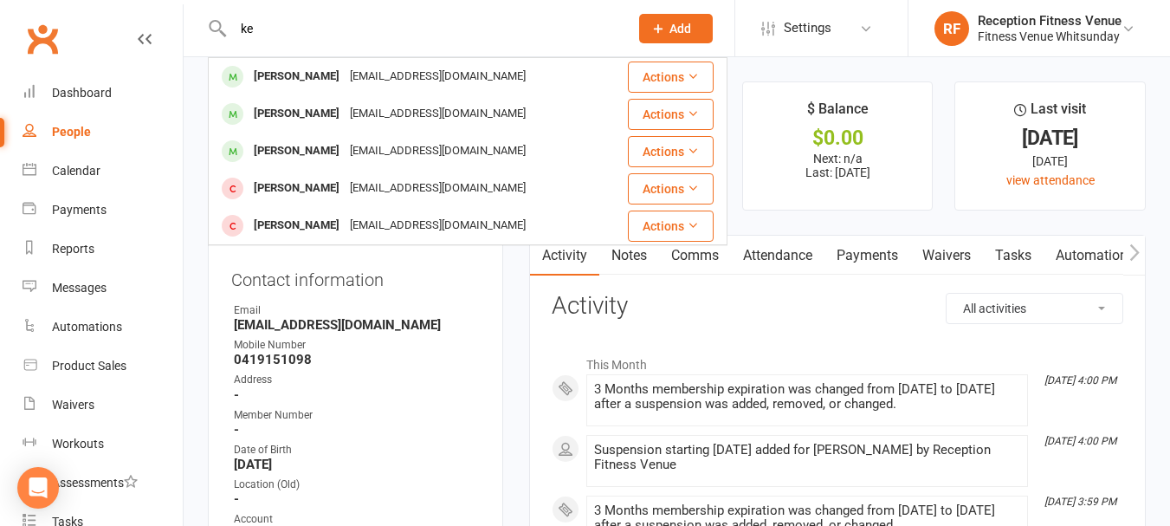
type input "k"
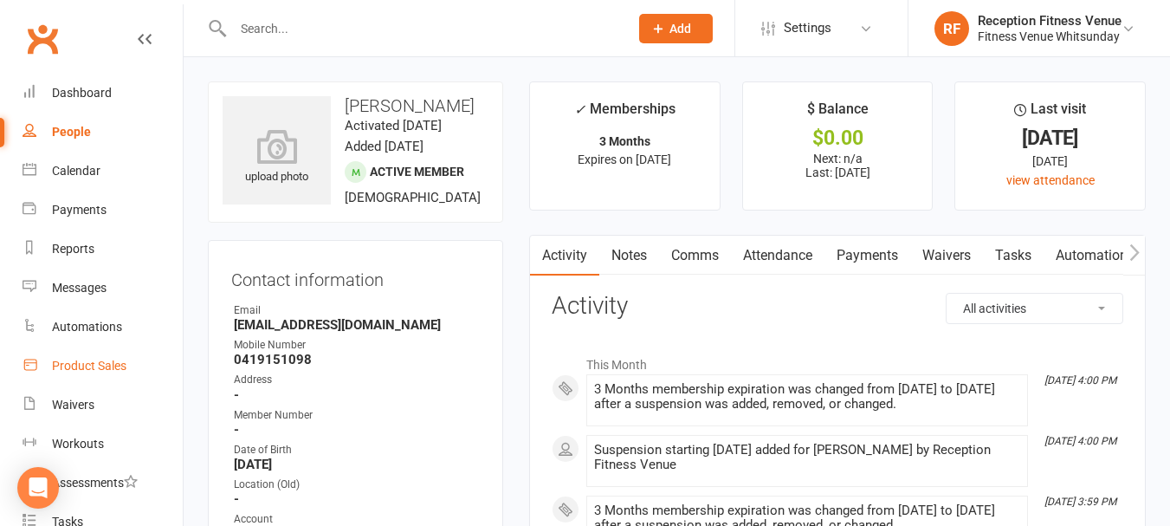
click at [70, 371] on div "Product Sales" at bounding box center [89, 366] width 74 height 14
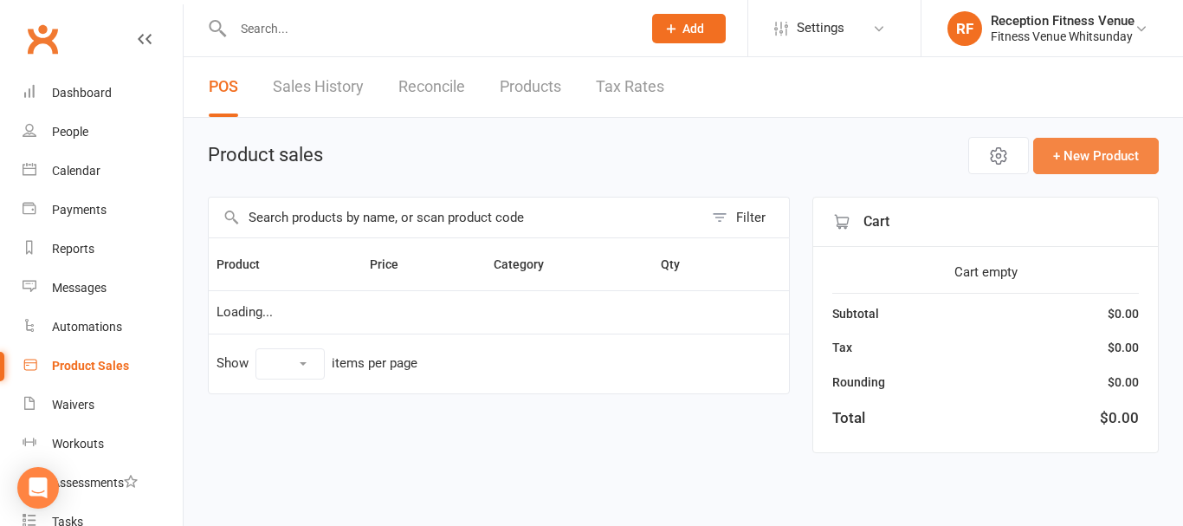
select select "100"
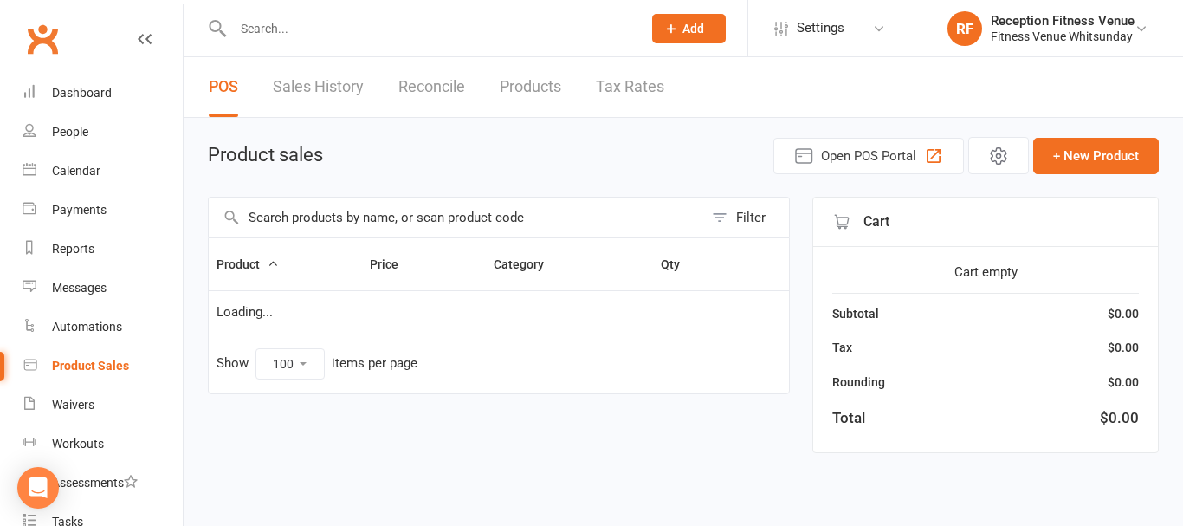
click at [483, 215] on input "text" at bounding box center [456, 217] width 495 height 40
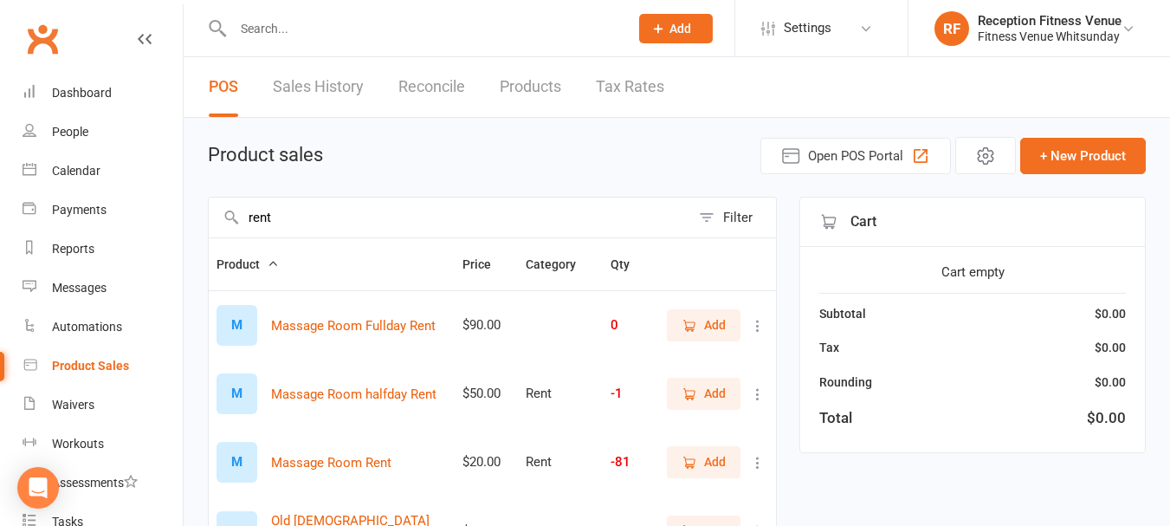
scroll to position [87, 0]
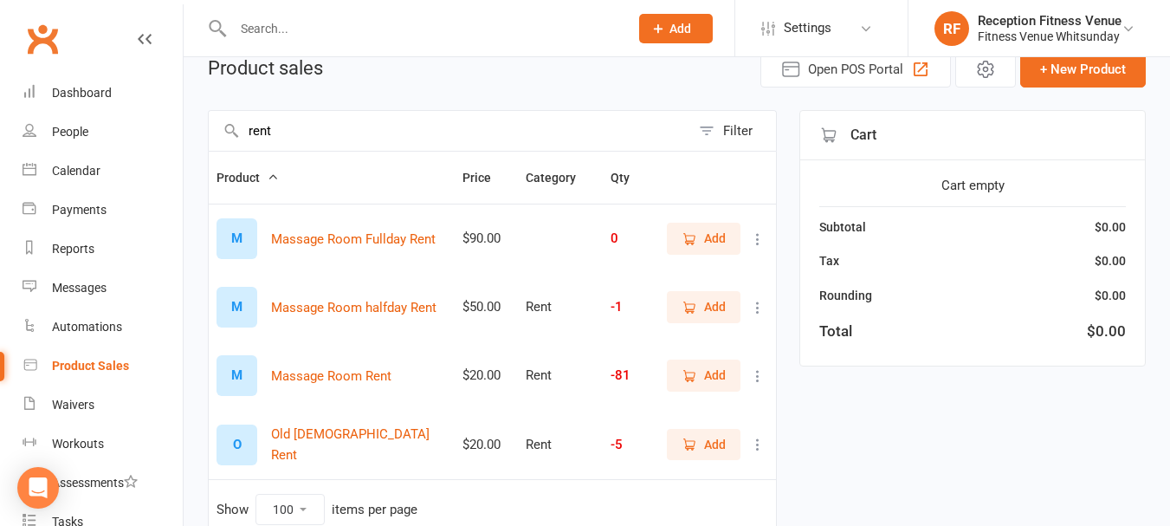
type input "rent"
click at [728, 372] on button "Add" at bounding box center [704, 374] width 74 height 31
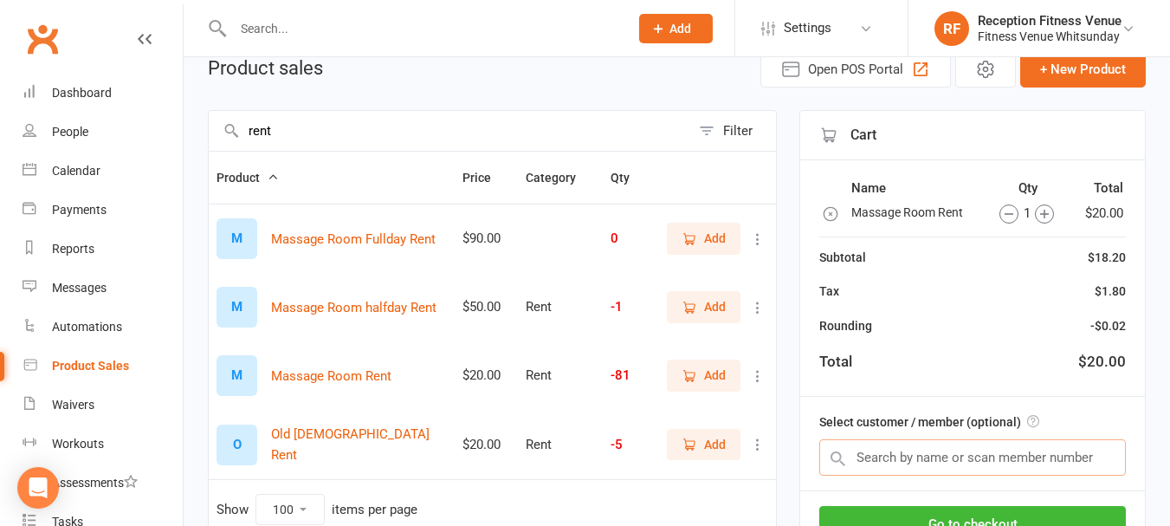
click at [918, 460] on input "text" at bounding box center [972, 457] width 307 height 36
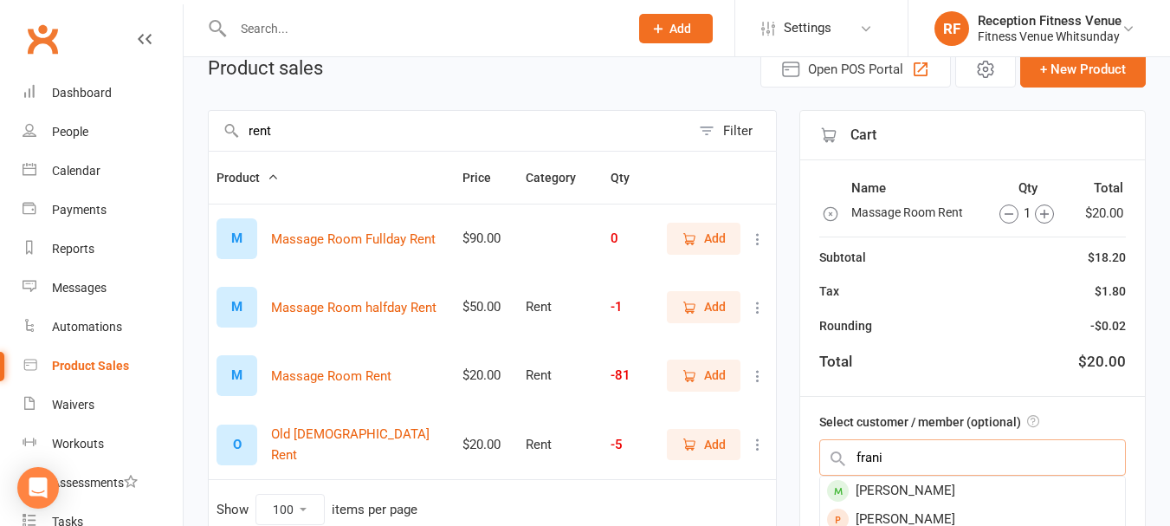
scroll to position [260, 0]
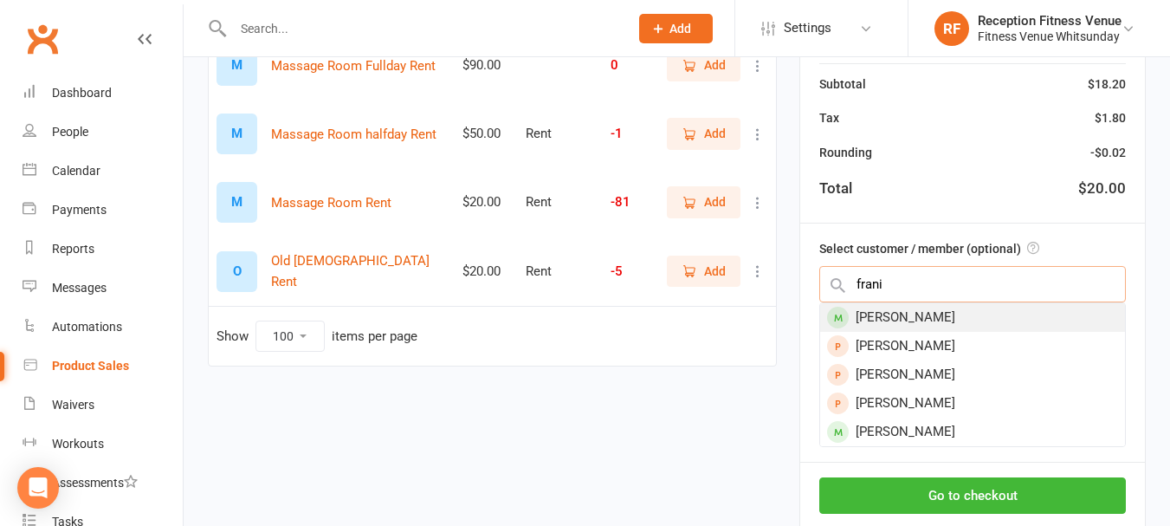
type input "frani"
click at [912, 320] on div "[PERSON_NAME]" at bounding box center [972, 317] width 305 height 29
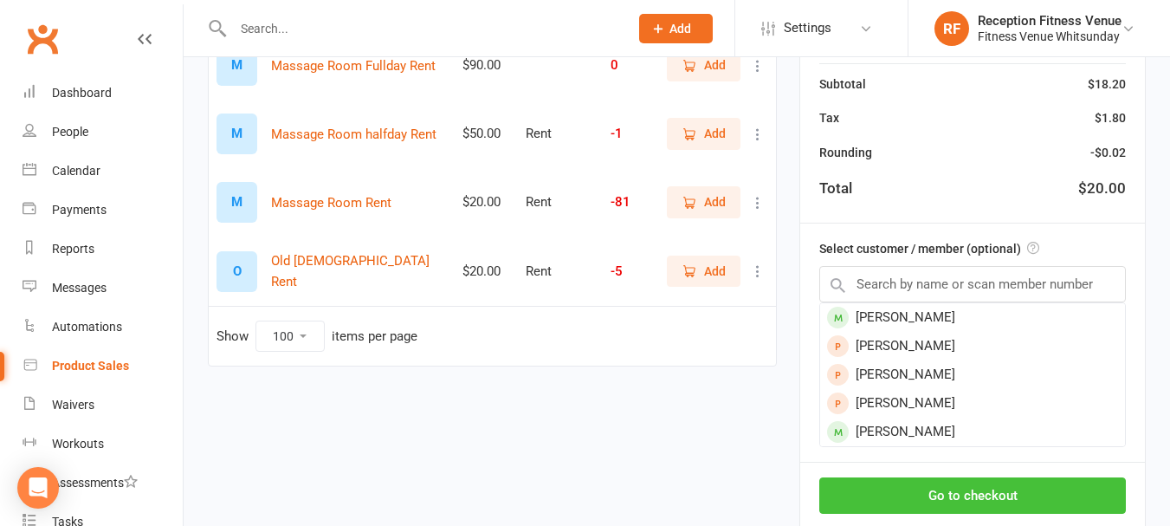
scroll to position [212, 0]
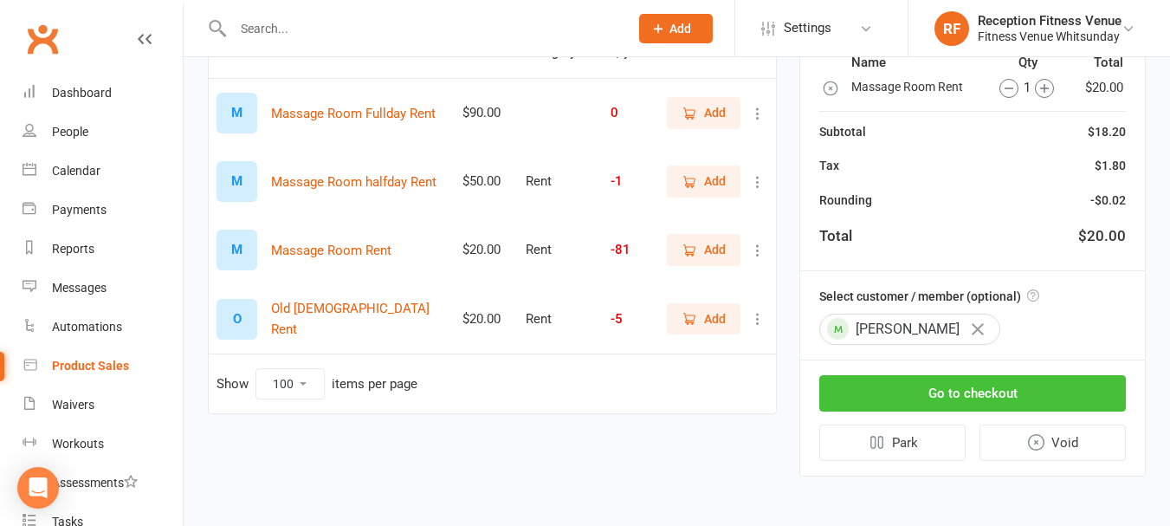
click at [969, 399] on button "Go to checkout" at bounding box center [972, 393] width 307 height 36
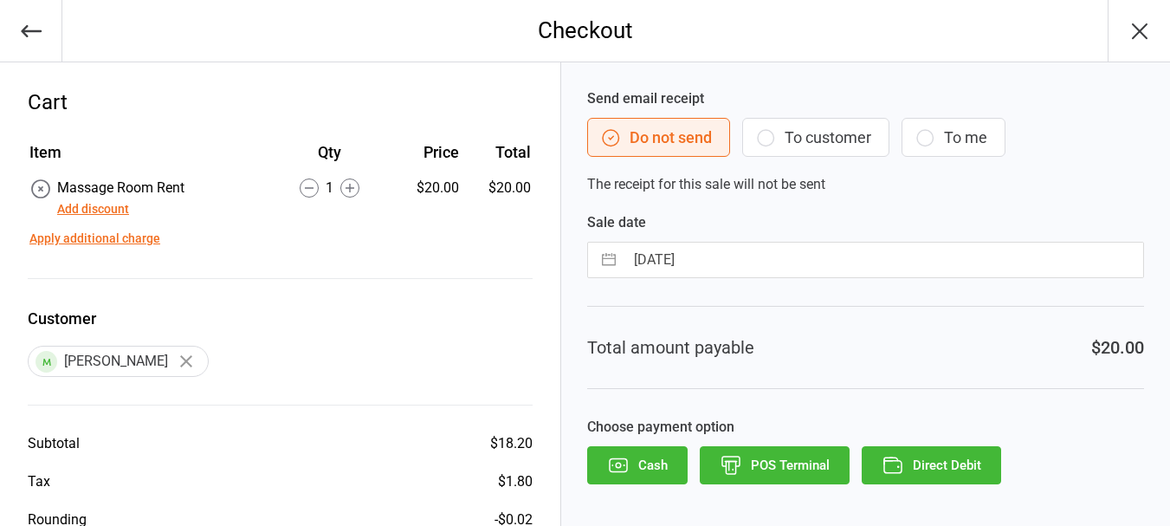
click at [824, 131] on button "To customer" at bounding box center [815, 137] width 147 height 39
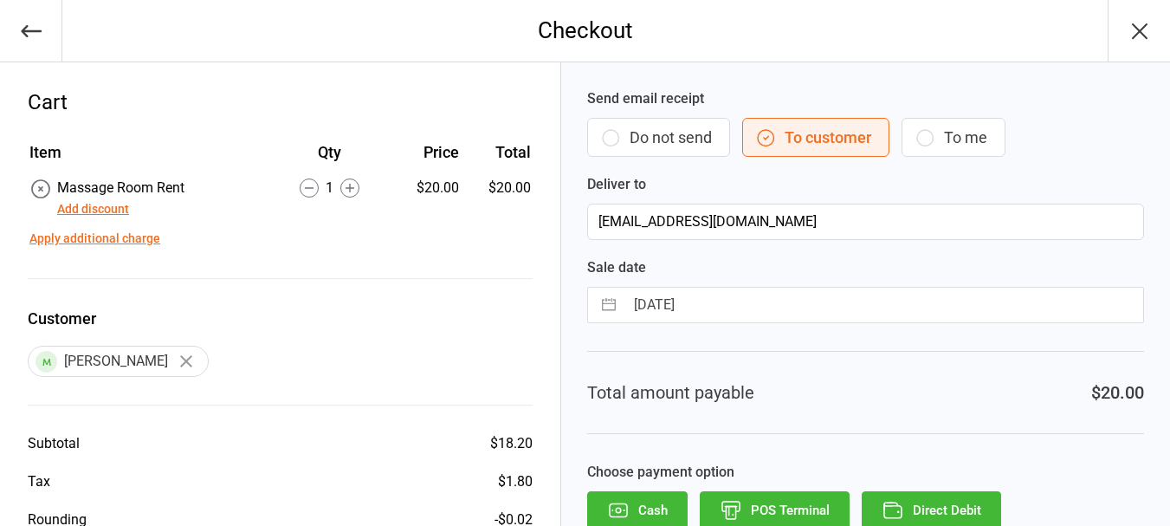
scroll to position [87, 0]
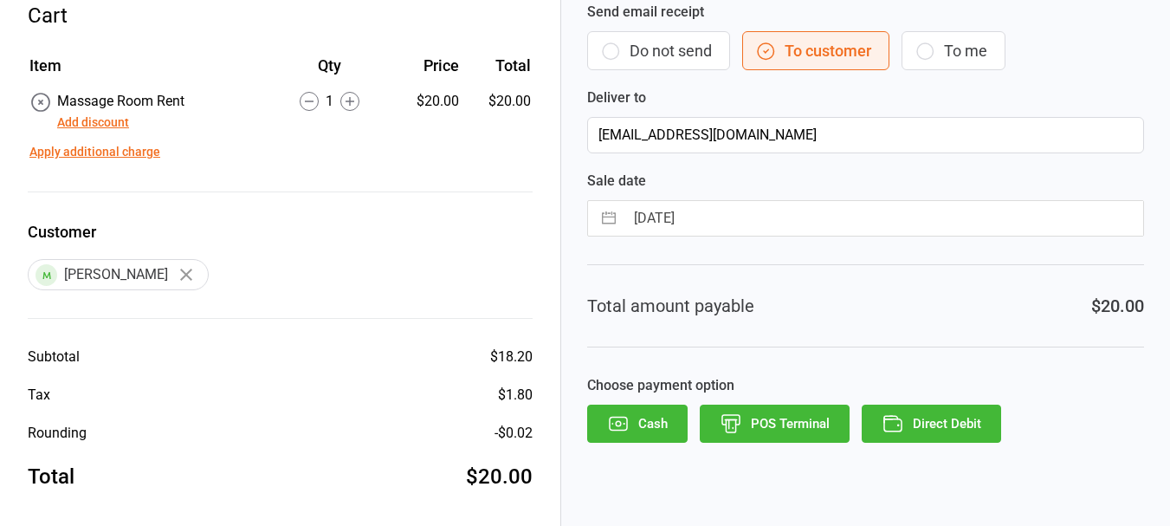
click at [790, 437] on button "POS Terminal" at bounding box center [775, 423] width 150 height 38
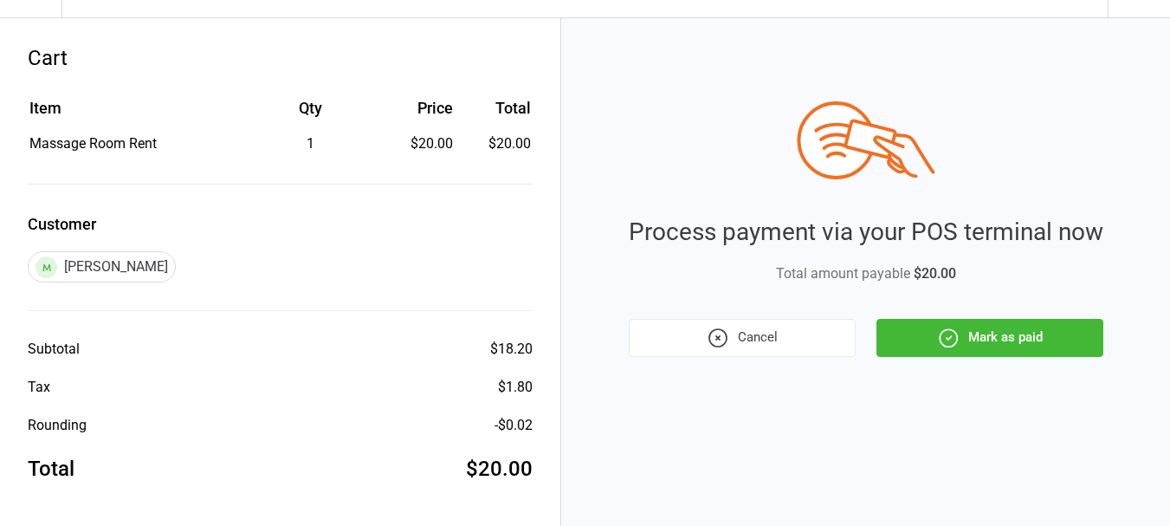
scroll to position [44, 0]
click at [984, 346] on button "Mark as paid" at bounding box center [989, 338] width 227 height 38
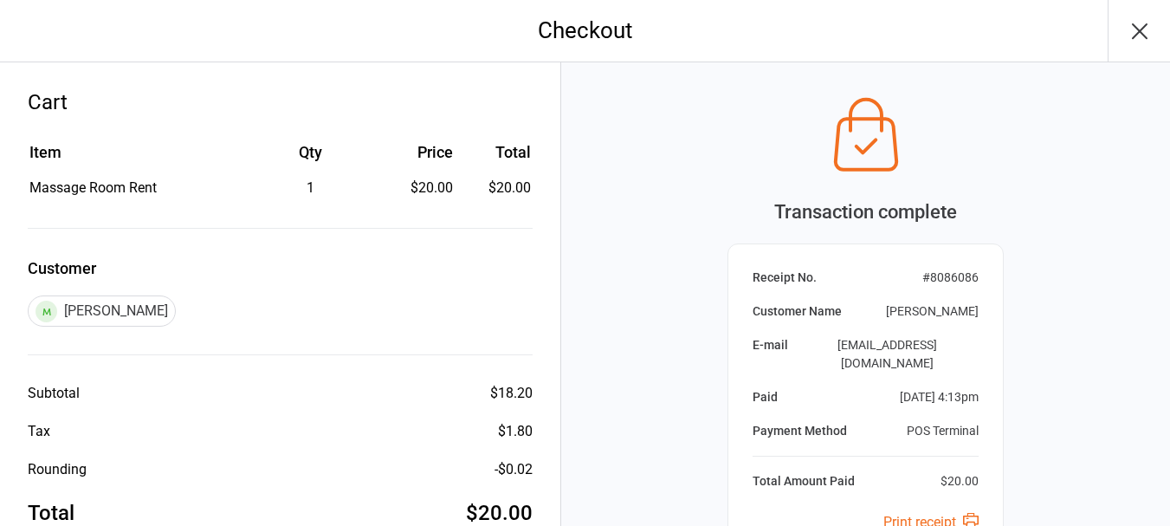
scroll to position [215, 0]
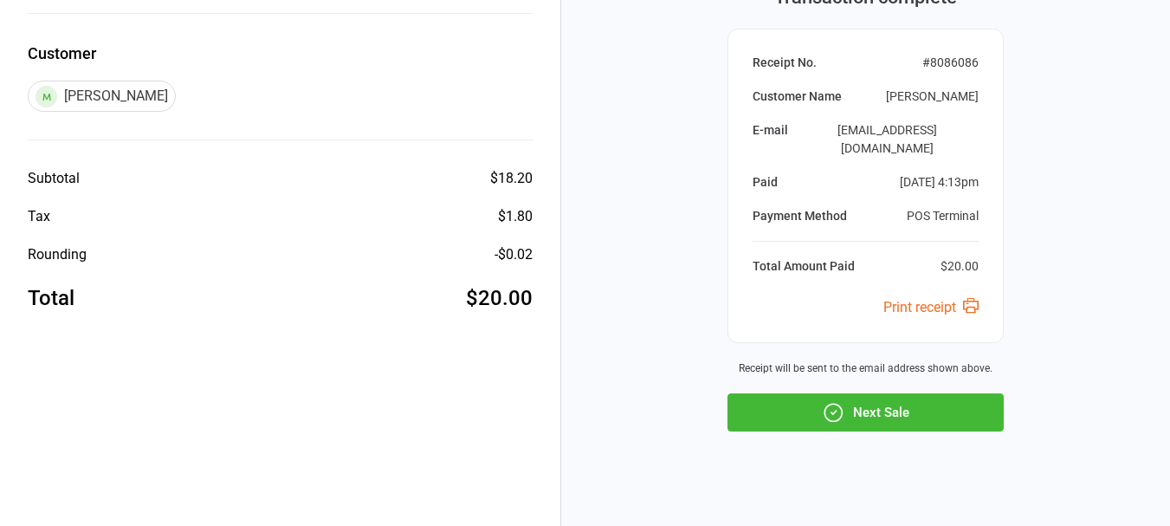
click at [878, 406] on button "Next Sale" at bounding box center [865, 412] width 276 height 38
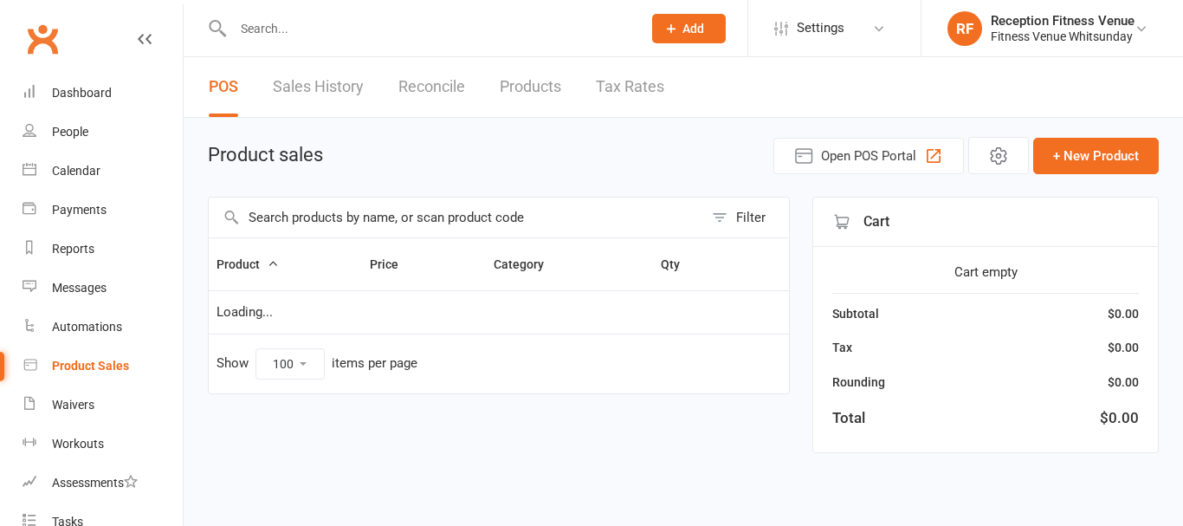
select select "100"
click at [391, 23] on input "text" at bounding box center [429, 28] width 402 height 24
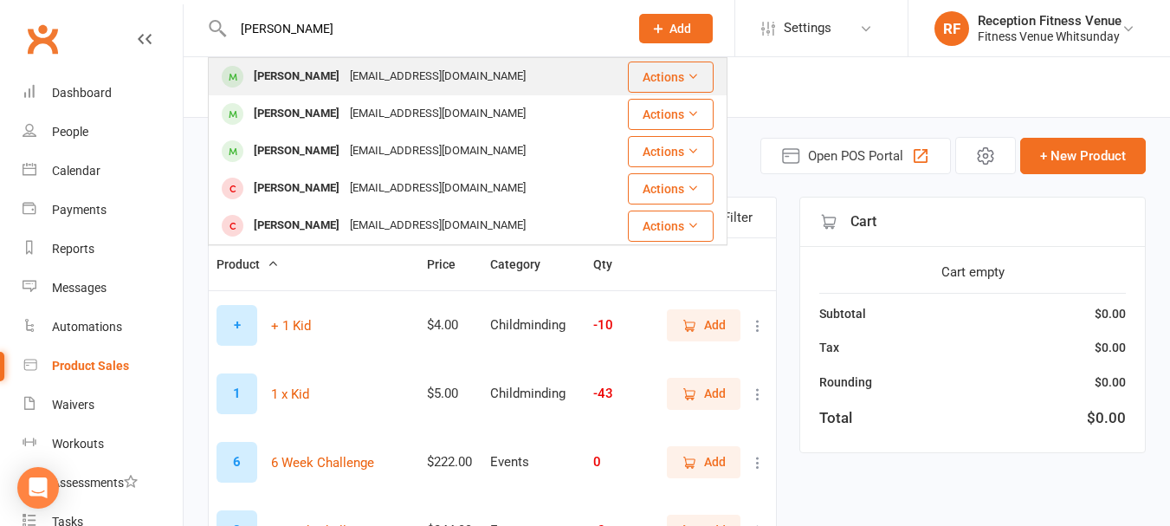
type input "kevin"
click at [314, 74] on div "[PERSON_NAME]" at bounding box center [297, 76] width 96 height 25
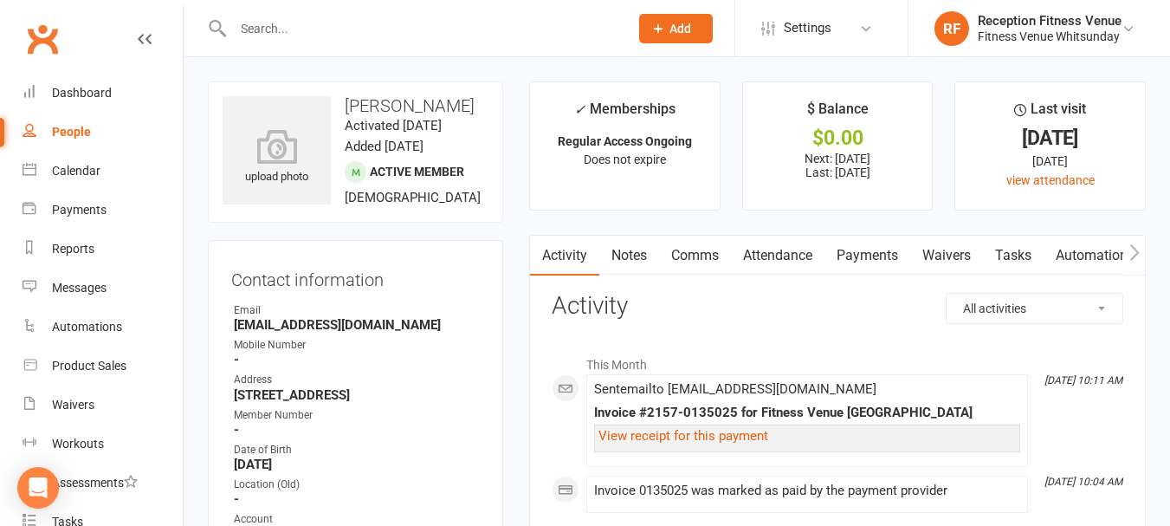
click at [856, 262] on link "Payments" at bounding box center [867, 256] width 86 height 40
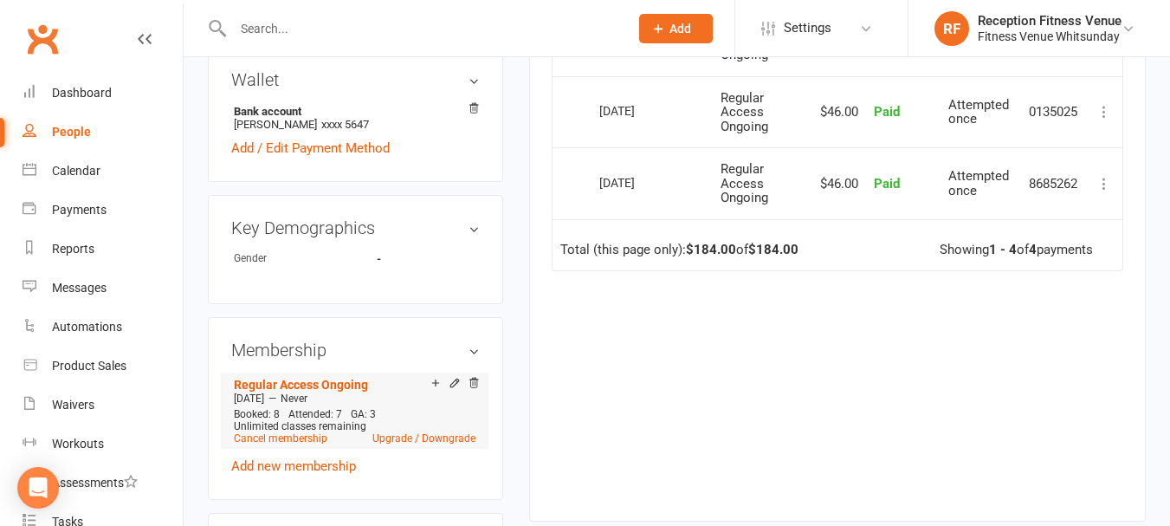
scroll to position [693, 0]
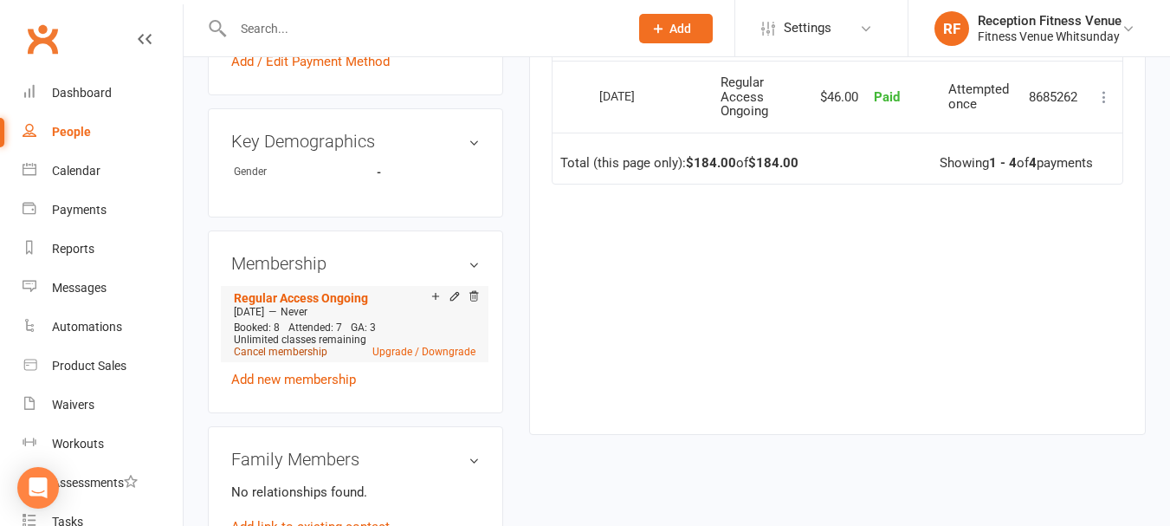
click at [275, 358] on link "Cancel membership" at bounding box center [281, 352] width 94 height 12
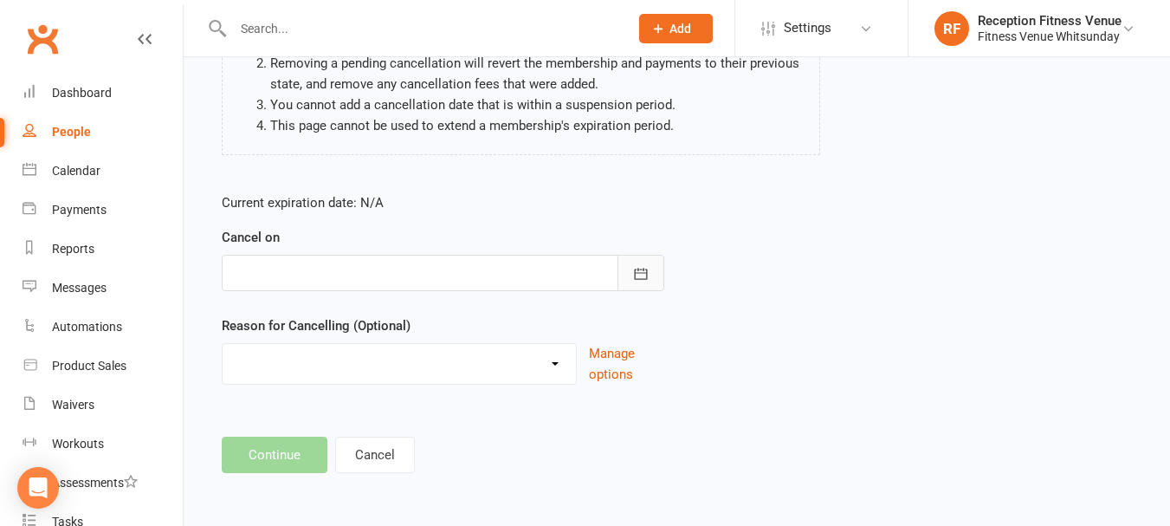
click at [634, 279] on icon "button" at bounding box center [640, 273] width 17 height 17
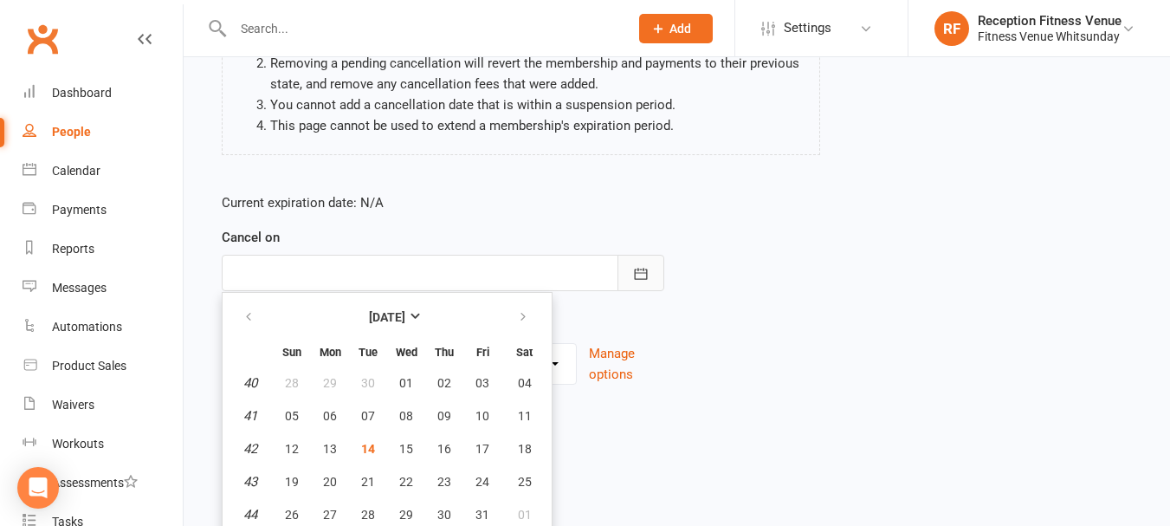
scroll to position [262, 0]
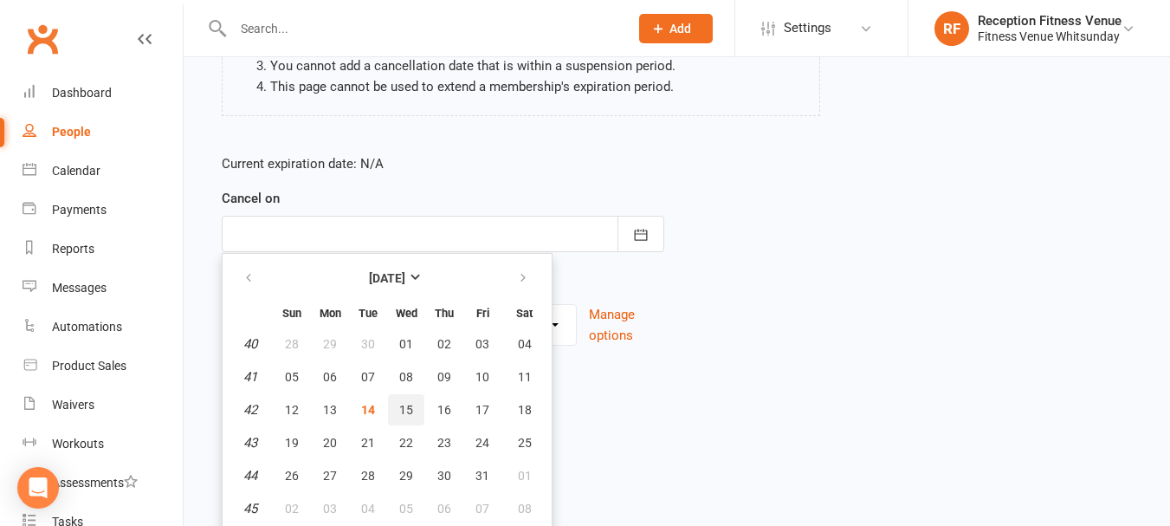
click at [400, 417] on button "15" at bounding box center [406, 409] width 36 height 31
type input "15 Oct 2025"
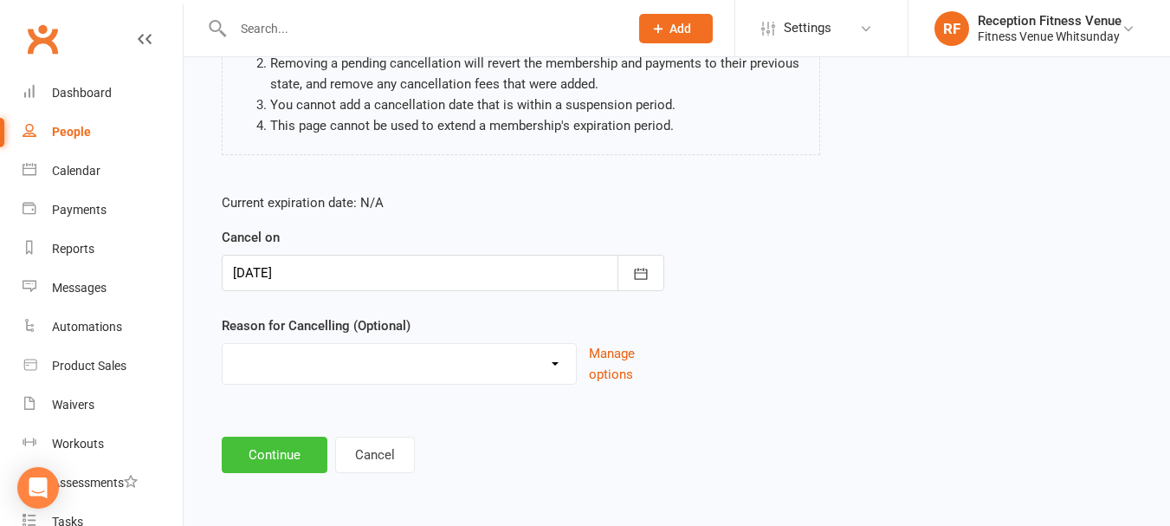
click at [295, 452] on button "Continue" at bounding box center [275, 454] width 106 height 36
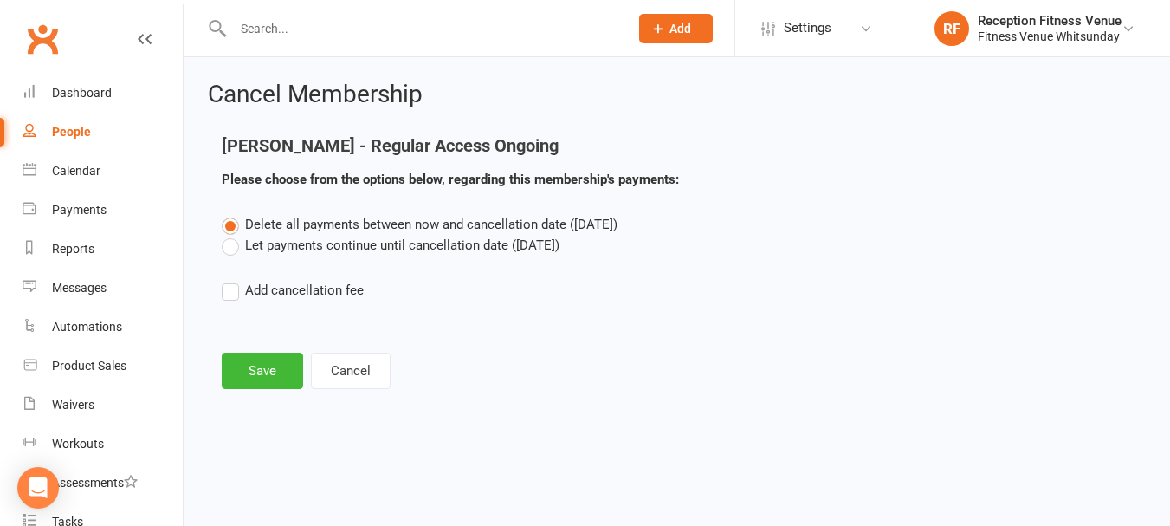
scroll to position [0, 0]
click at [251, 249] on label "Let payments continue until cancellation date (Oct 15, 2025)" at bounding box center [391, 245] width 338 height 21
click at [233, 235] on input "Let payments continue until cancellation date (Oct 15, 2025)" at bounding box center [227, 235] width 11 height 0
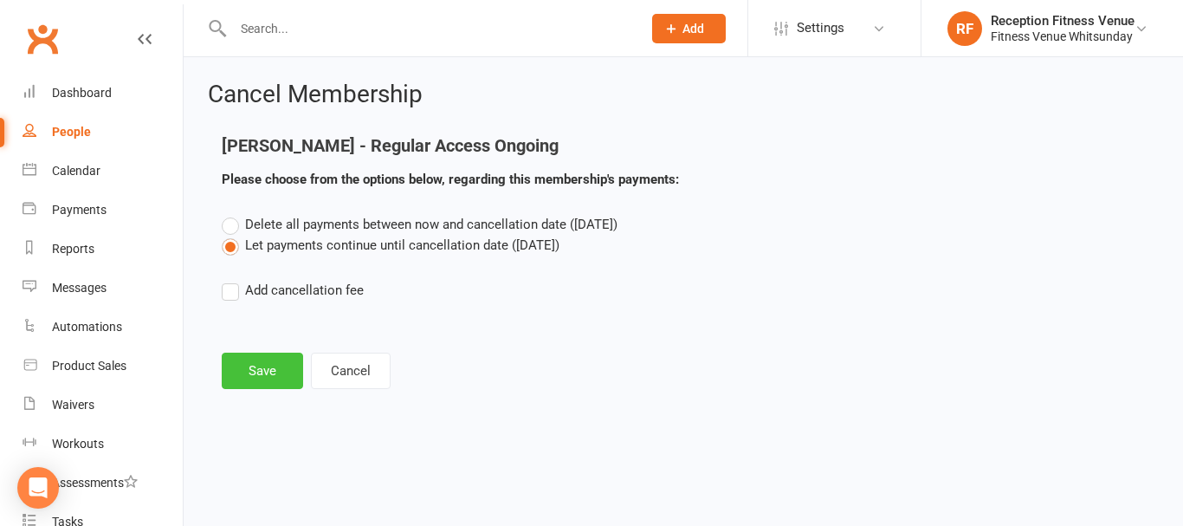
click at [268, 361] on button "Save" at bounding box center [262, 370] width 81 height 36
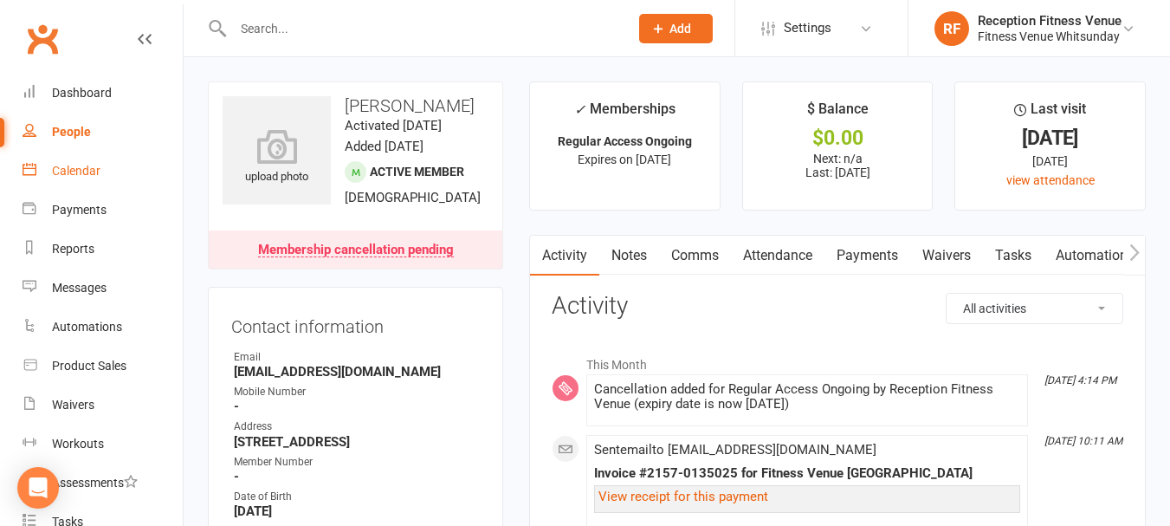
click at [39, 175] on link "Calendar" at bounding box center [103, 171] width 160 height 39
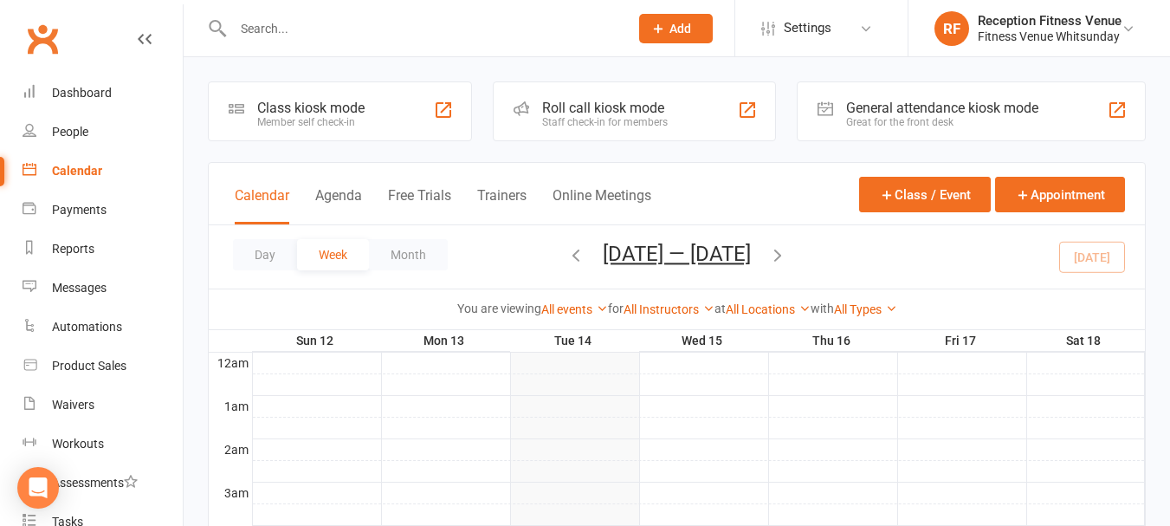
click at [897, 115] on div "General attendance kiosk mode" at bounding box center [942, 108] width 192 height 16
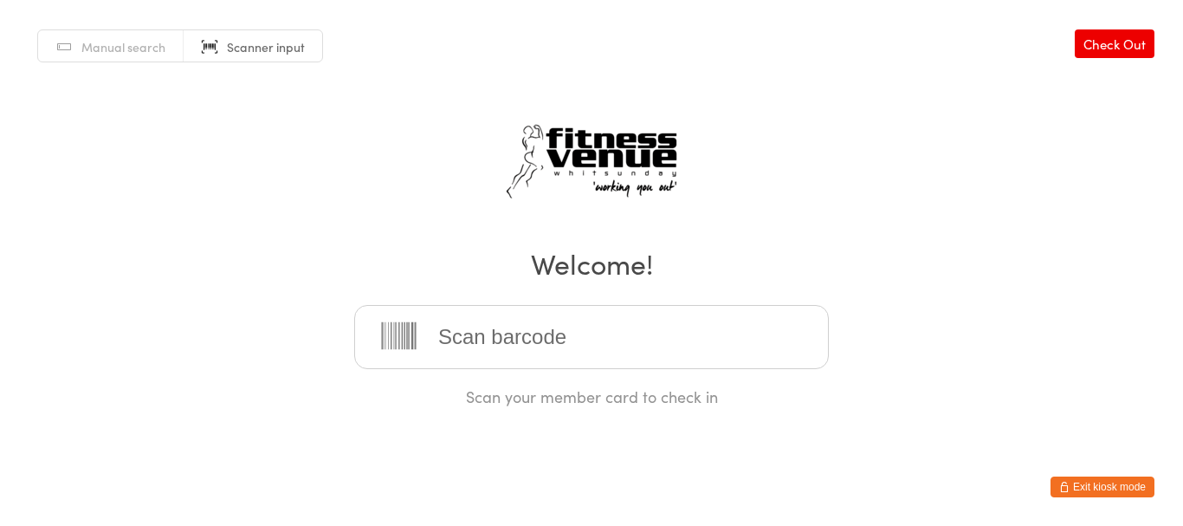
click at [568, 341] on input "search" at bounding box center [591, 337] width 475 height 64
click at [1129, 488] on button "Exit kiosk mode" at bounding box center [1102, 486] width 104 height 21
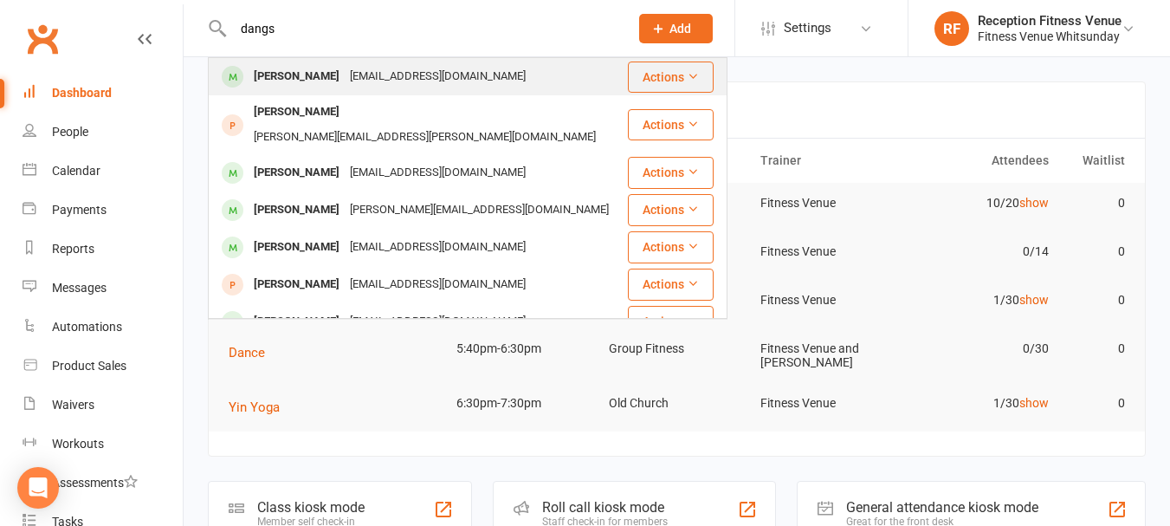
type input "dangs"
click at [266, 77] on div "[PERSON_NAME]" at bounding box center [297, 76] width 96 height 25
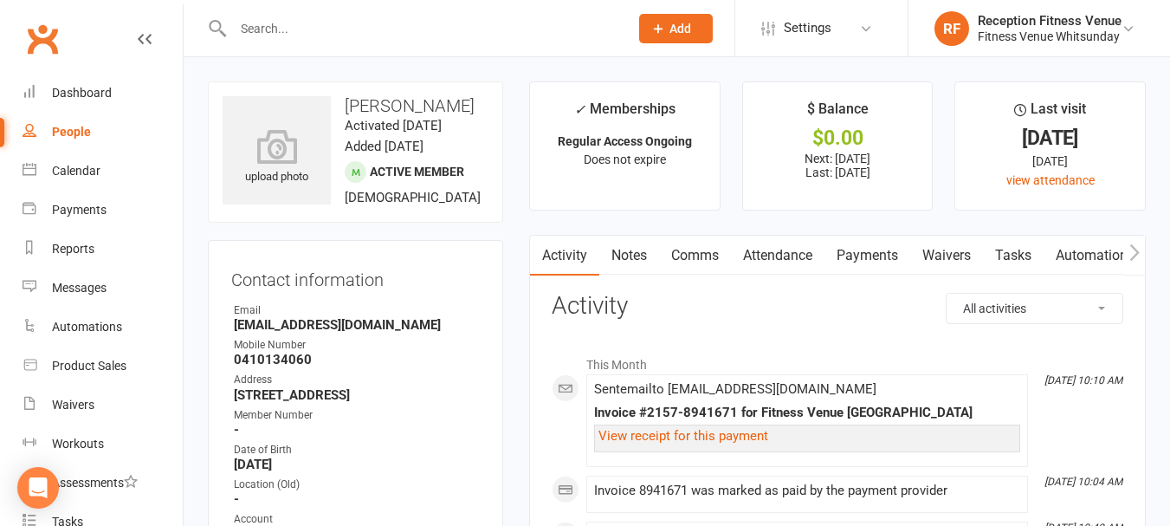
click at [835, 256] on link "Payments" at bounding box center [867, 256] width 86 height 40
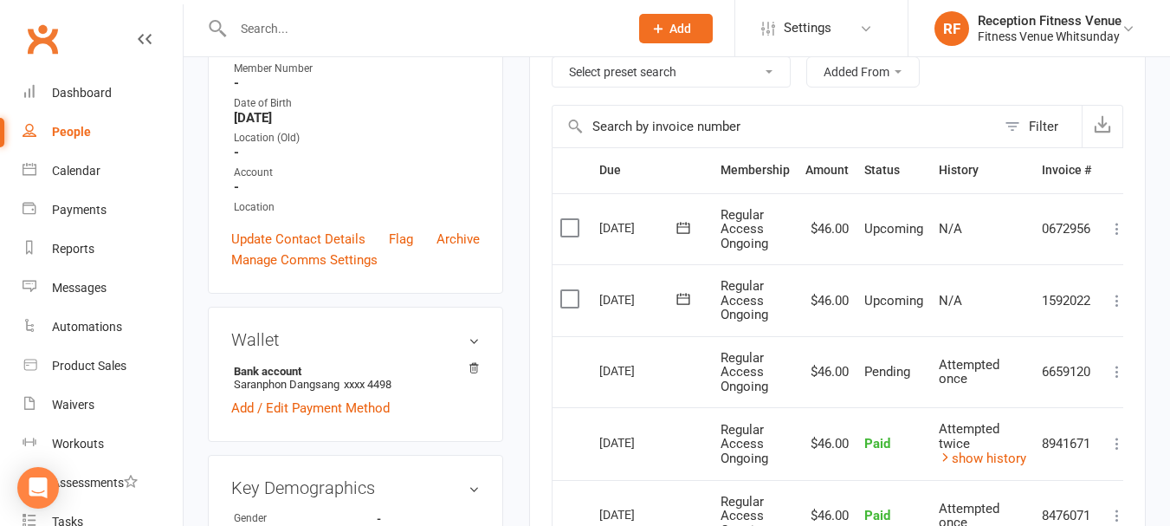
scroll to position [87, 0]
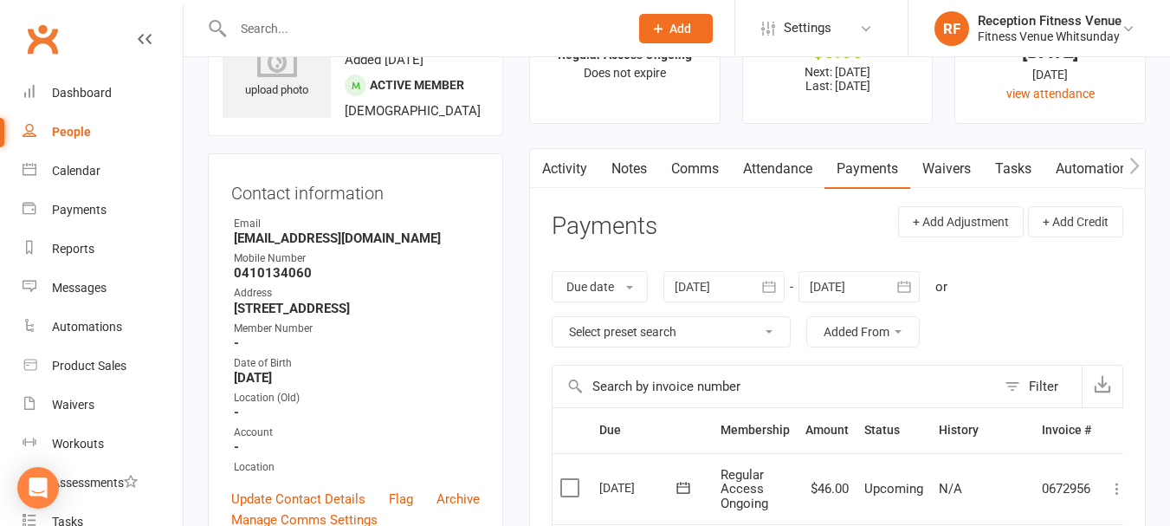
click at [758, 280] on button "button" at bounding box center [768, 286] width 31 height 31
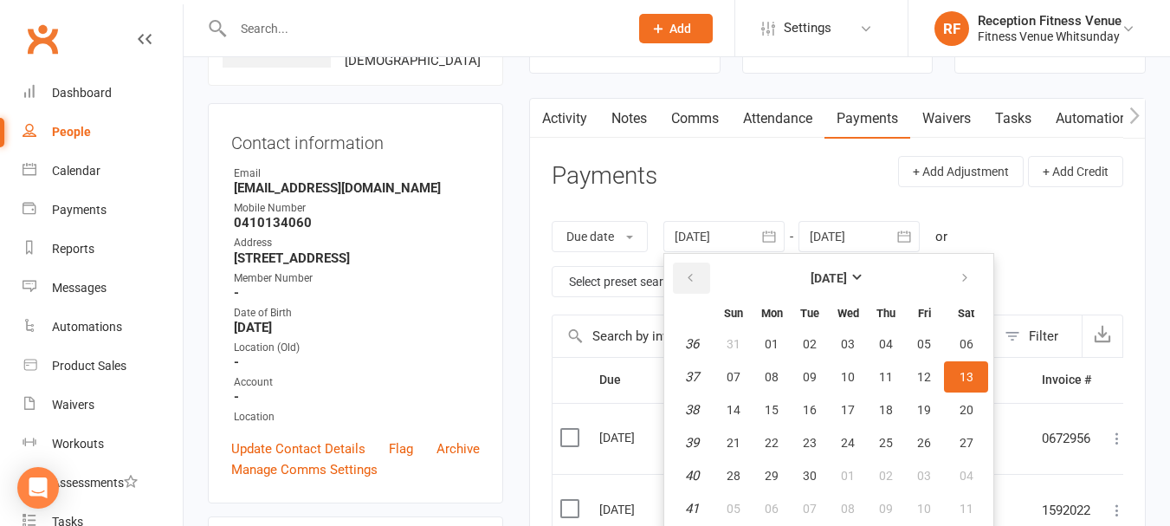
click at [677, 273] on button "button" at bounding box center [691, 277] width 37 height 31
click at [735, 372] on span "06" at bounding box center [734, 377] width 14 height 14
type input "[DATE]"
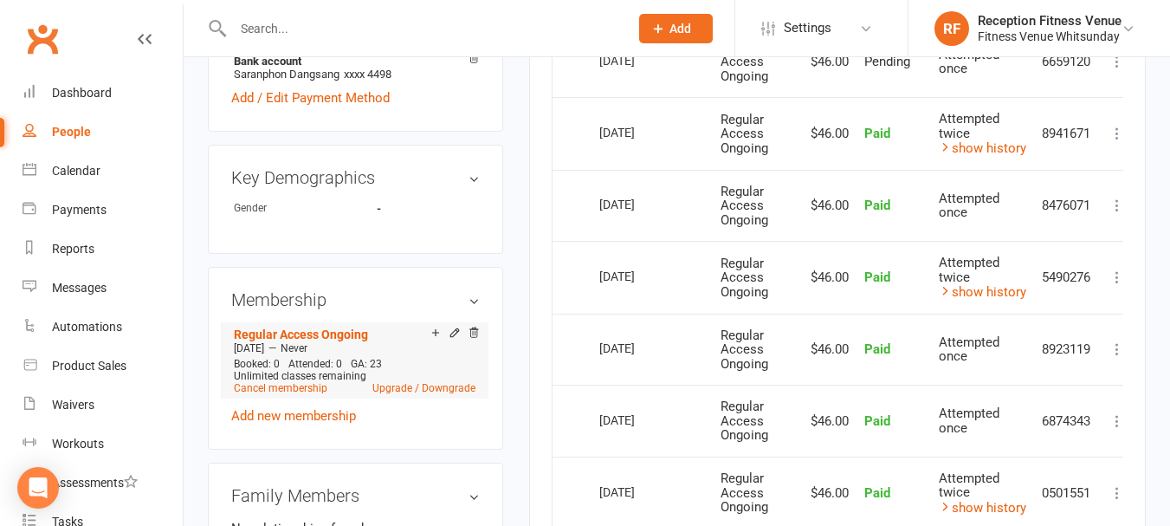
scroll to position [743, 0]
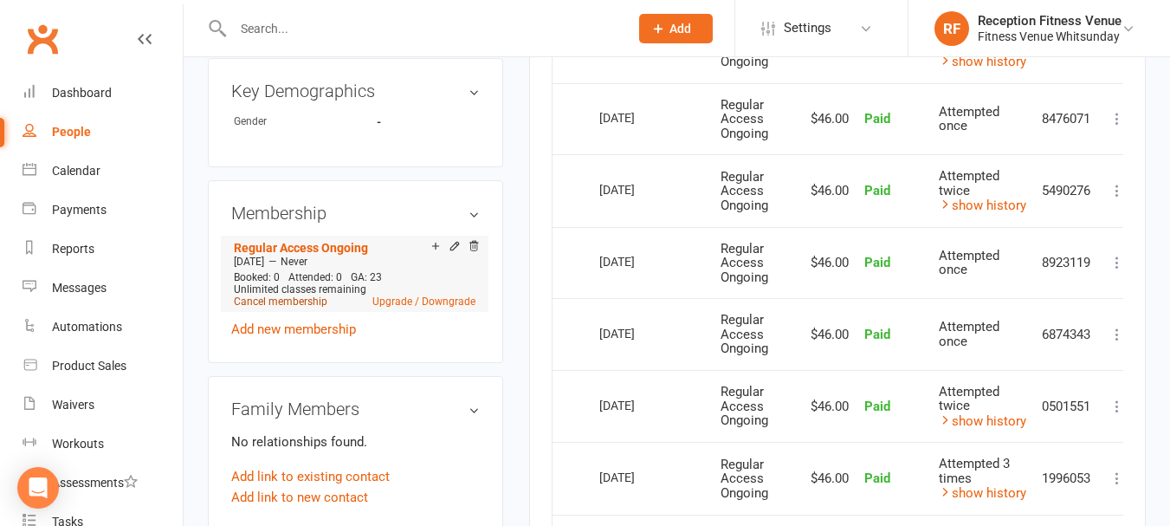
click at [300, 303] on link "Cancel membership" at bounding box center [281, 301] width 94 height 12
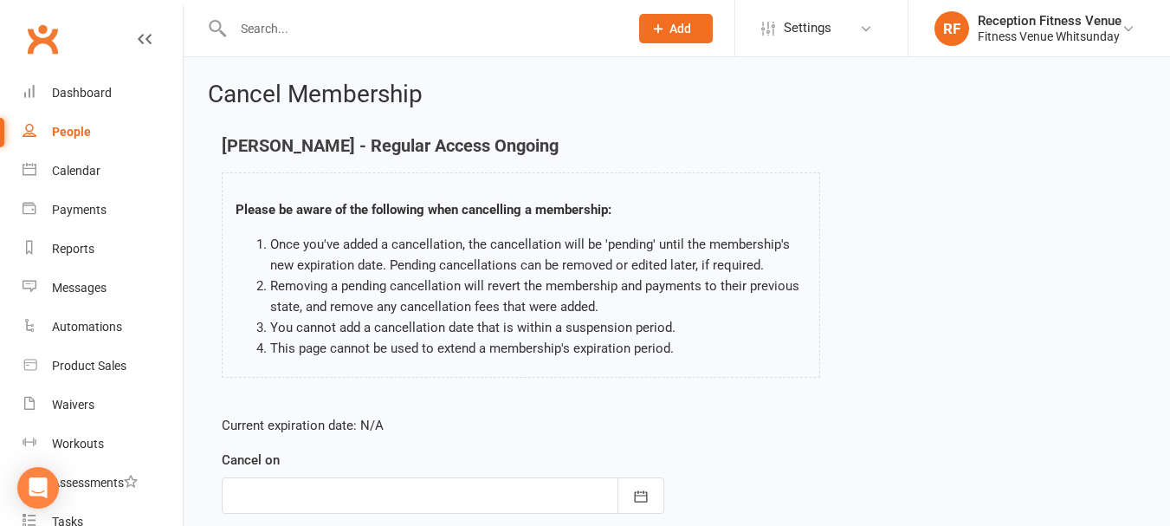
scroll to position [173, 0]
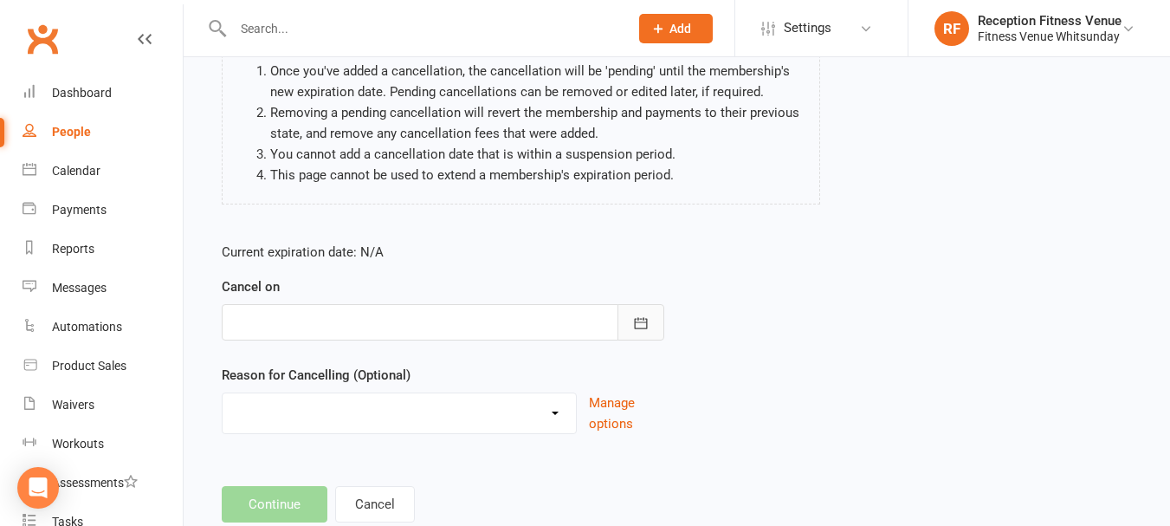
click at [639, 321] on icon "button" at bounding box center [640, 322] width 17 height 17
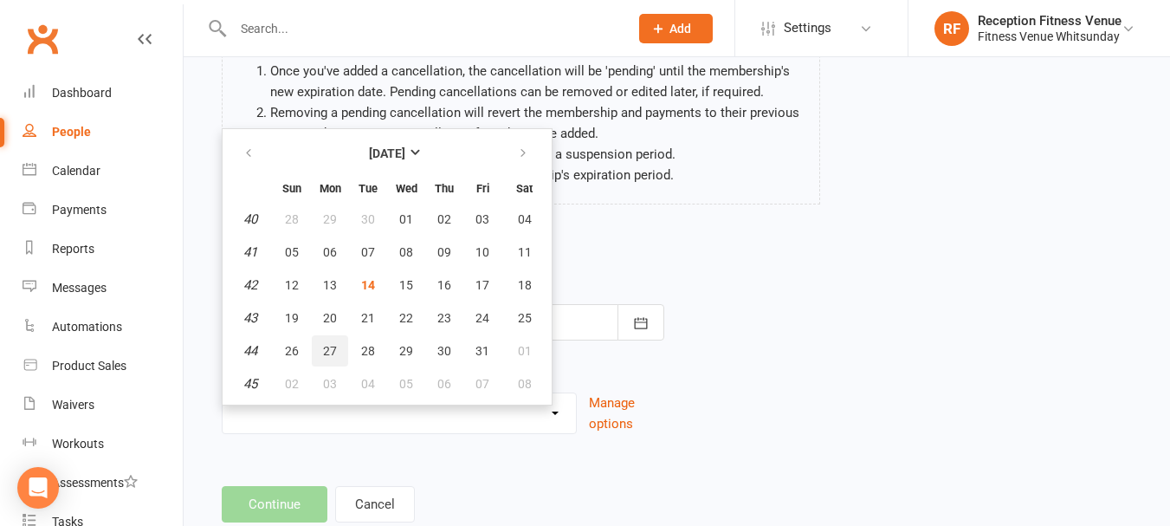
click at [339, 353] on button "27" at bounding box center [330, 350] width 36 height 31
type input "[DATE]"
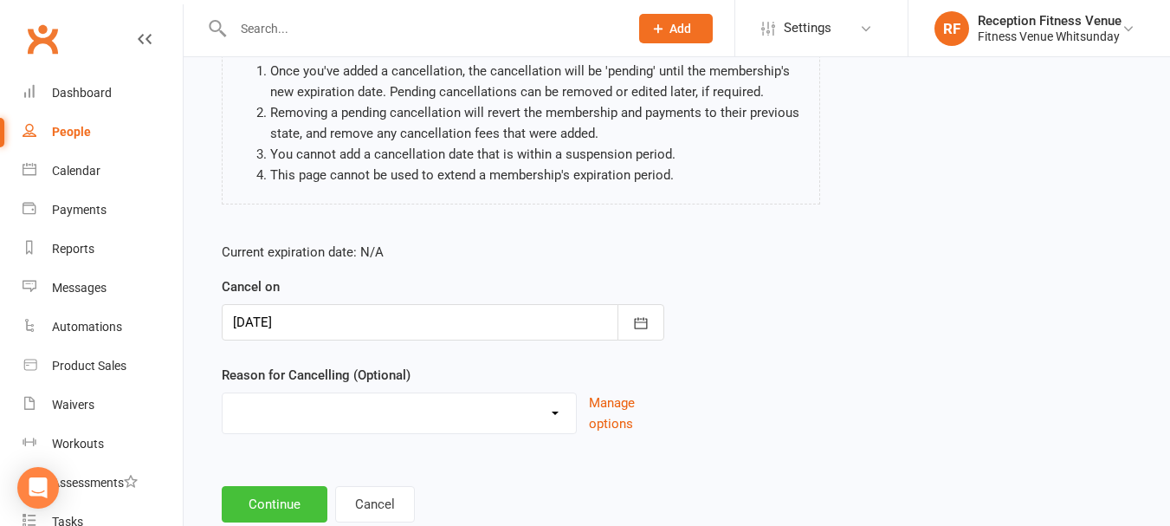
click at [293, 502] on button "Continue" at bounding box center [275, 504] width 106 height 36
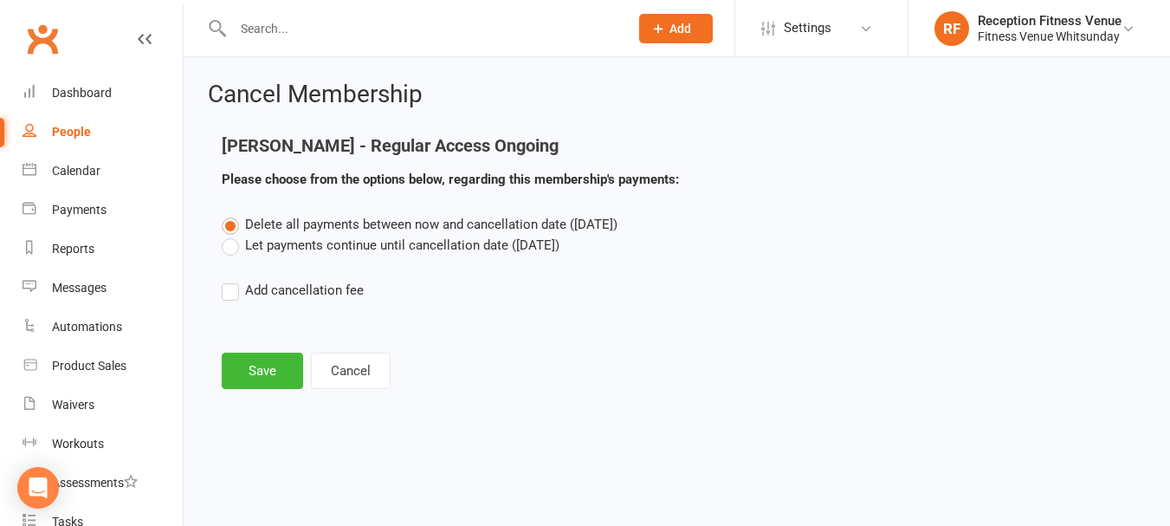
scroll to position [0, 0]
click at [294, 254] on label "Let payments continue until cancellation date ([DATE])" at bounding box center [391, 245] width 338 height 21
click at [233, 235] on input "Let payments continue until cancellation date ([DATE])" at bounding box center [227, 235] width 11 height 0
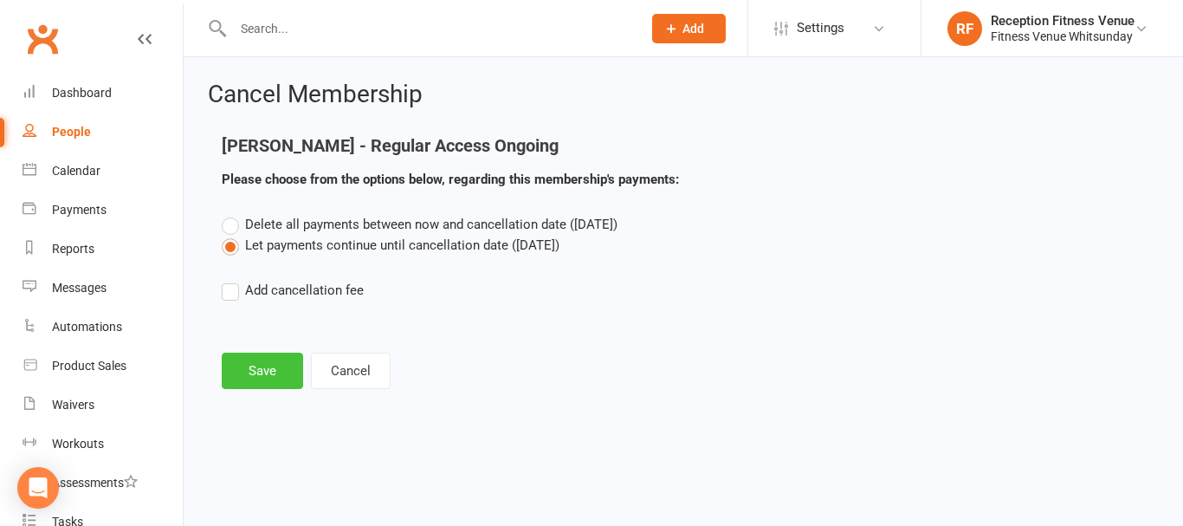
click at [272, 366] on button "Save" at bounding box center [262, 370] width 81 height 36
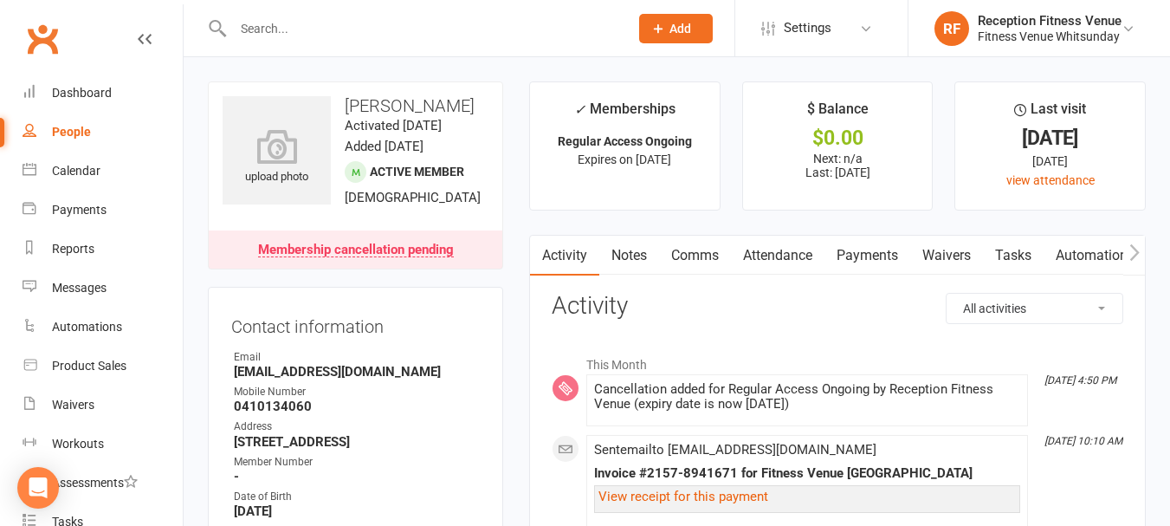
click at [67, 172] on div "Calendar" at bounding box center [76, 171] width 48 height 14
